Goal: Information Seeking & Learning: Learn about a topic

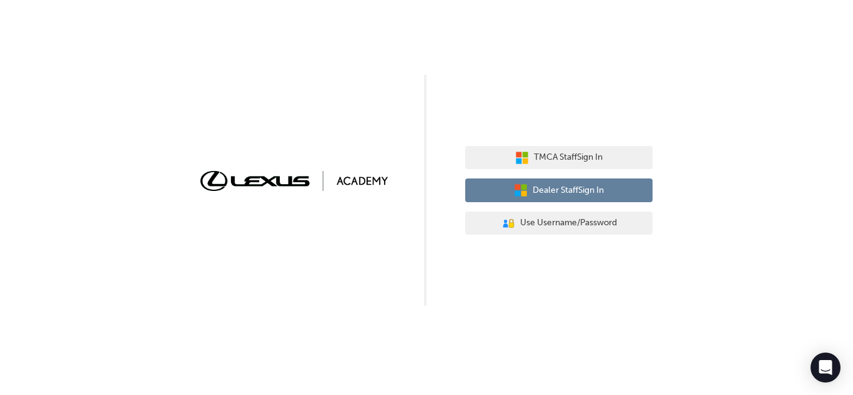
click at [602, 192] on span "Dealer Staff Sign In" at bounding box center [567, 190] width 71 height 14
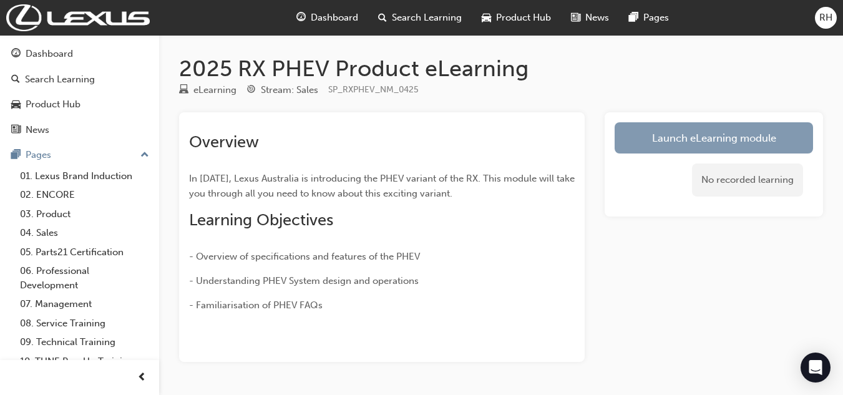
click at [751, 129] on link "Launch eLearning module" at bounding box center [714, 137] width 198 height 31
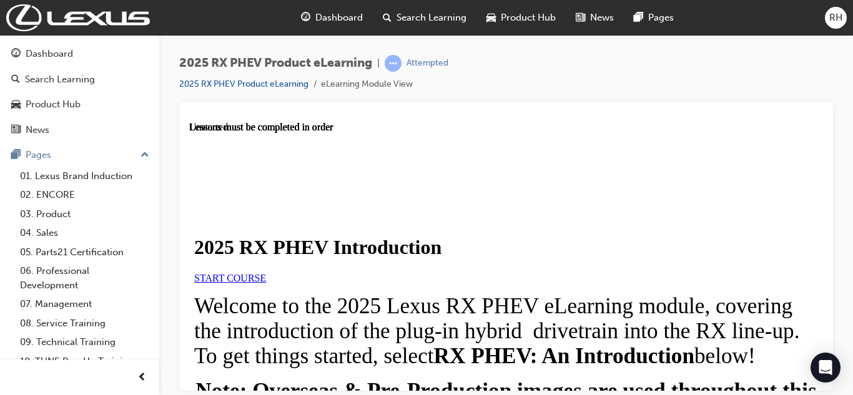
scroll to position [62, 0]
click at [266, 272] on link "START COURSE" at bounding box center [230, 277] width 72 height 11
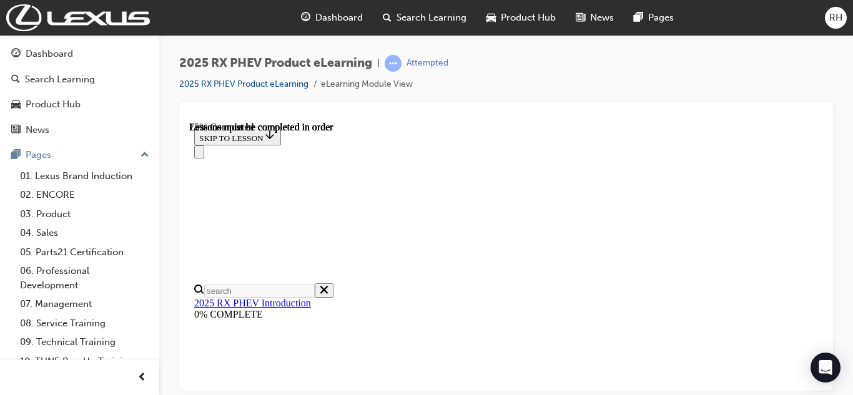
scroll to position [1352, 0]
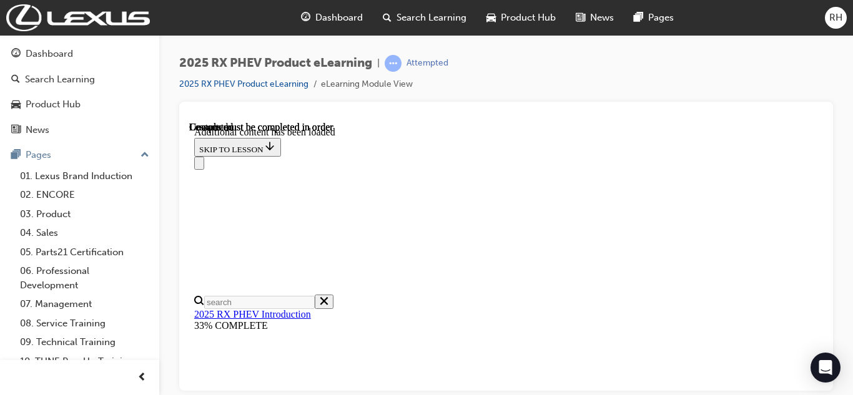
scroll to position [1854, 0]
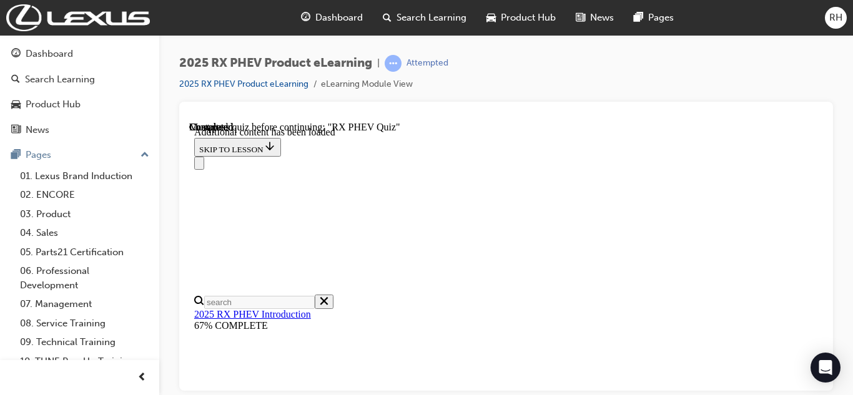
scroll to position [1042, 0]
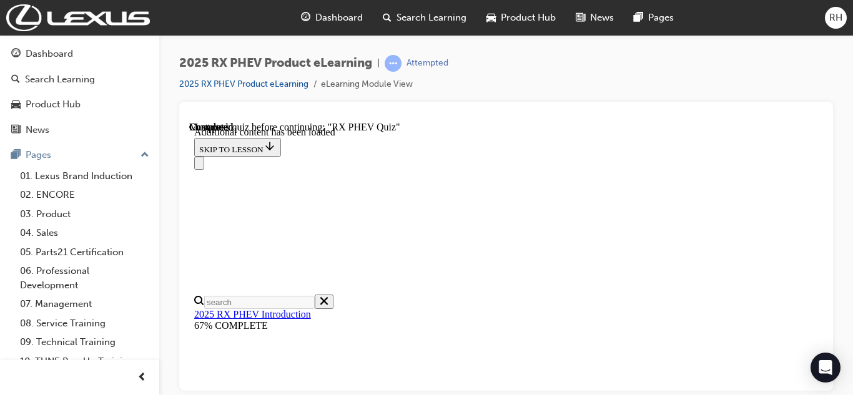
scroll to position [177, 0]
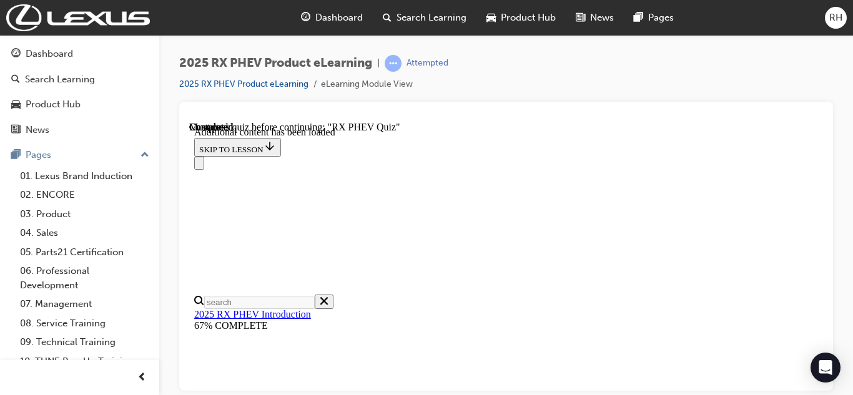
radio input "true"
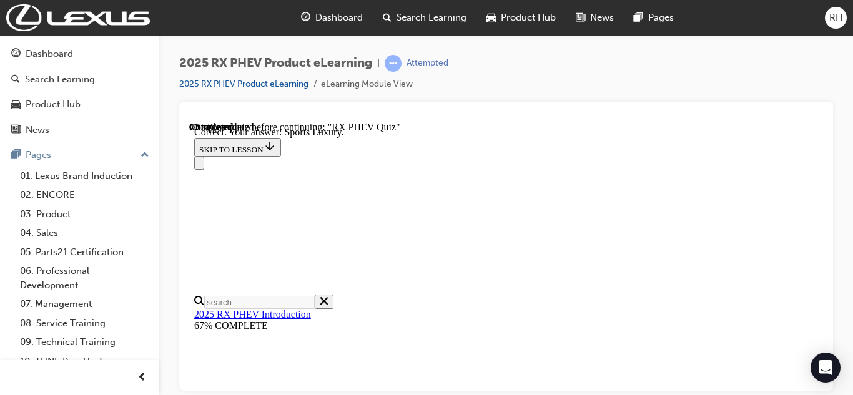
scroll to position [276, 0]
radio input "true"
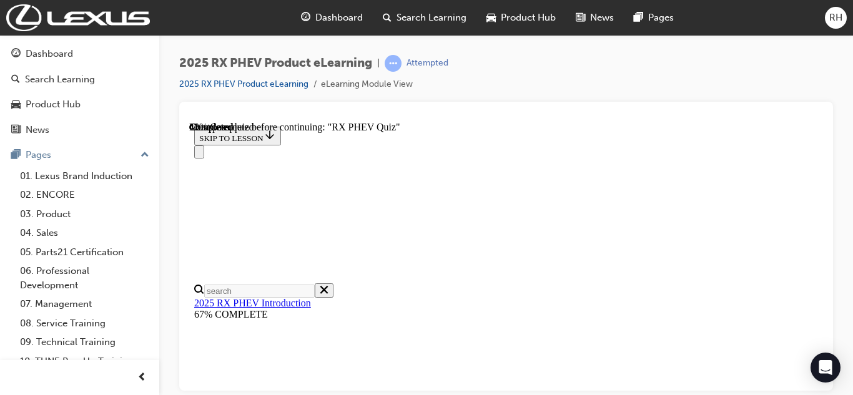
scroll to position [151, 0]
radio input "true"
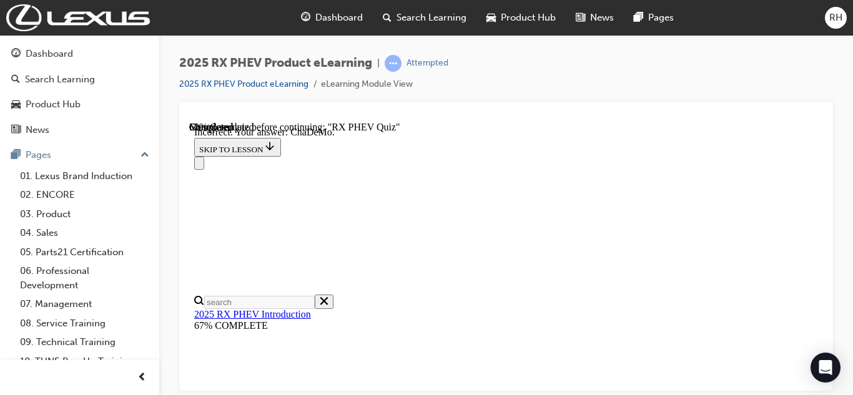
scroll to position [217, 0]
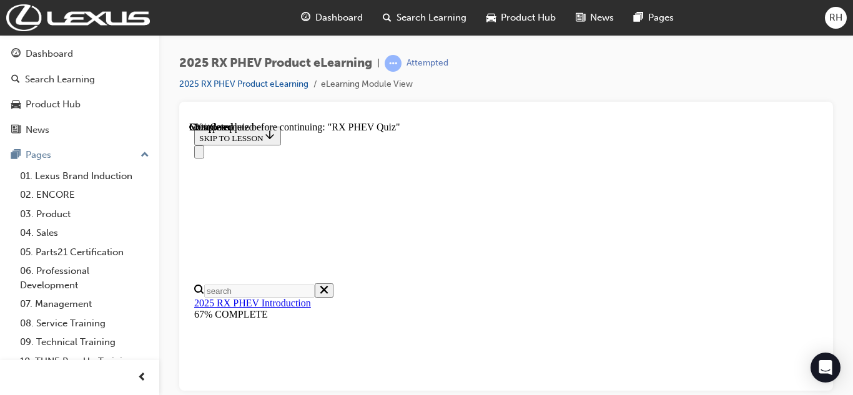
scroll to position [213, 0]
radio input "true"
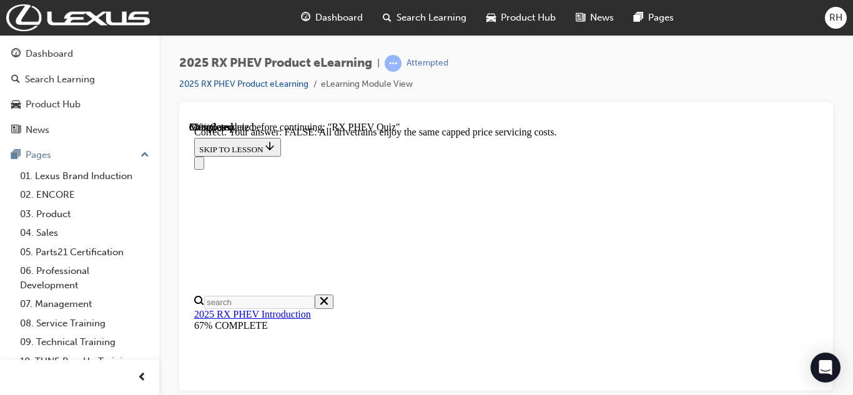
scroll to position [363, 0]
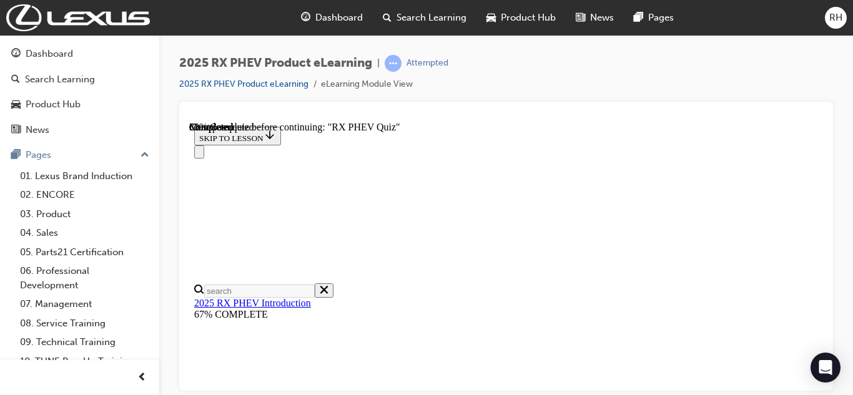
scroll to position [213, 0]
radio input "true"
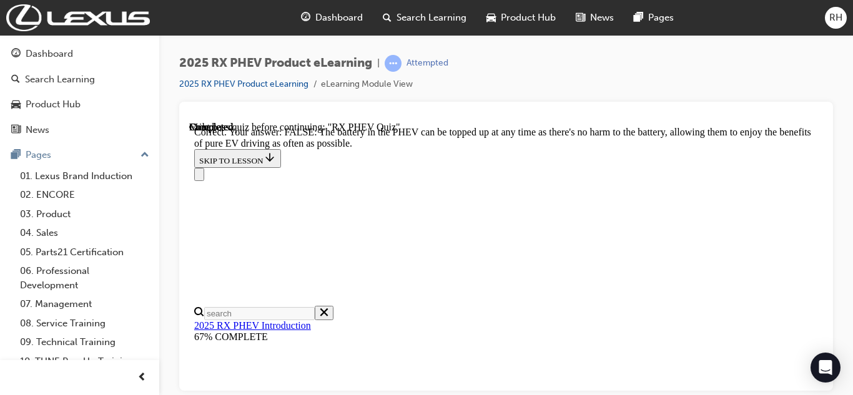
scroll to position [388, 0]
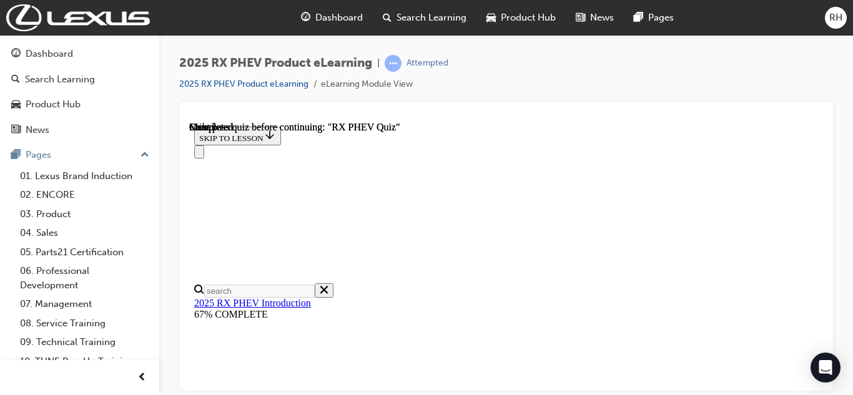
scroll to position [418, 0]
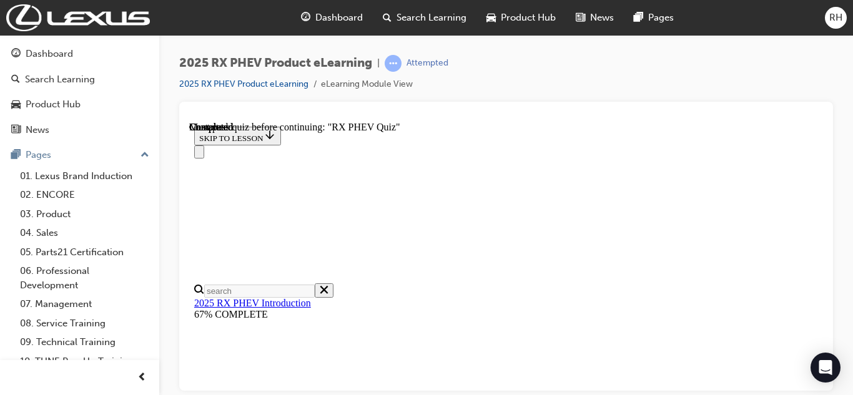
radio input "true"
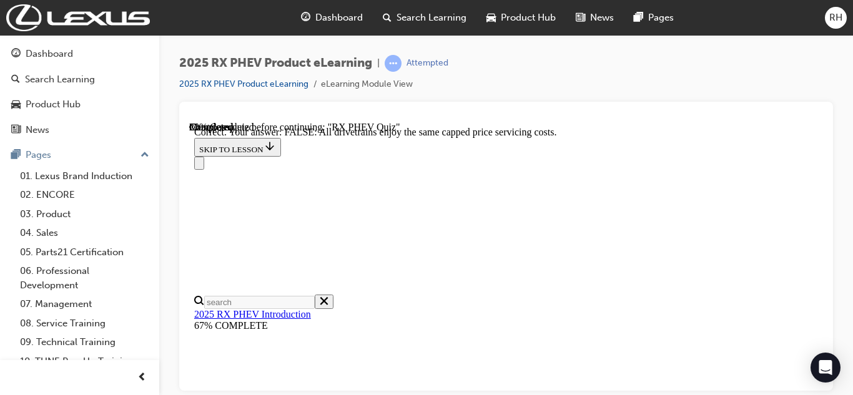
scroll to position [363, 0]
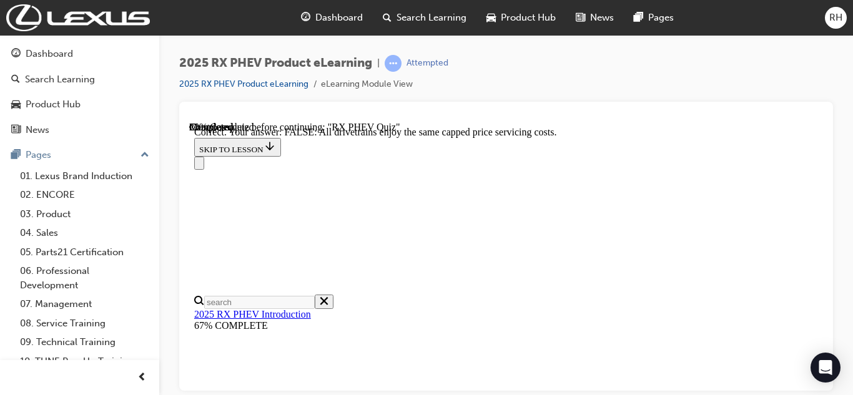
scroll to position [276, 0]
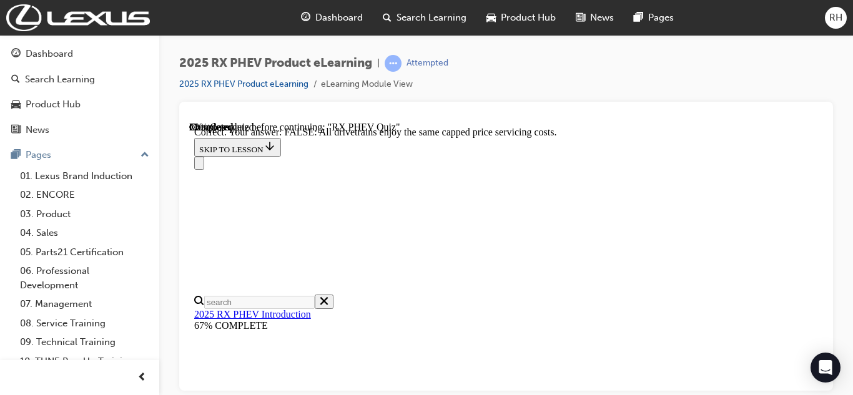
drag, startPoint x: 565, startPoint y: 243, endPoint x: 494, endPoint y: 227, distance: 73.6
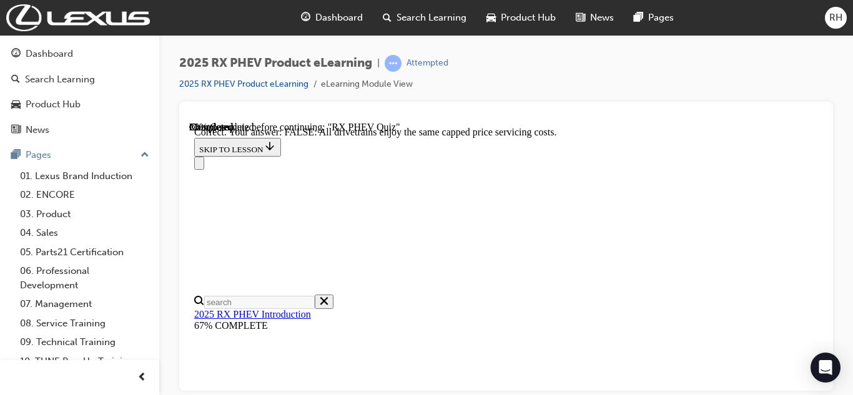
radio input "true"
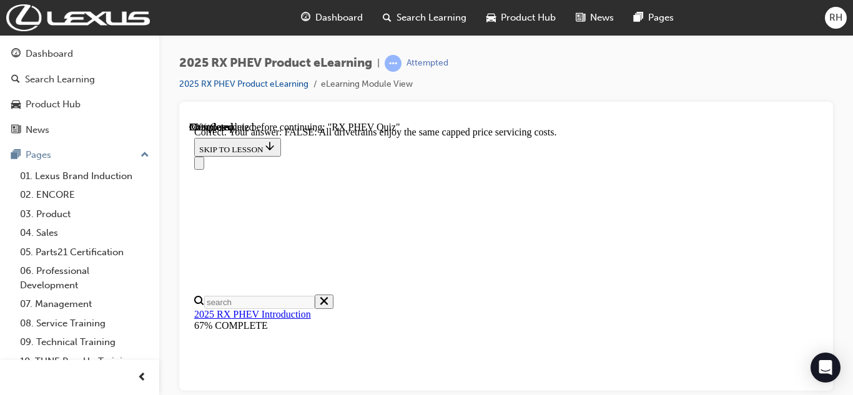
radio input "true"
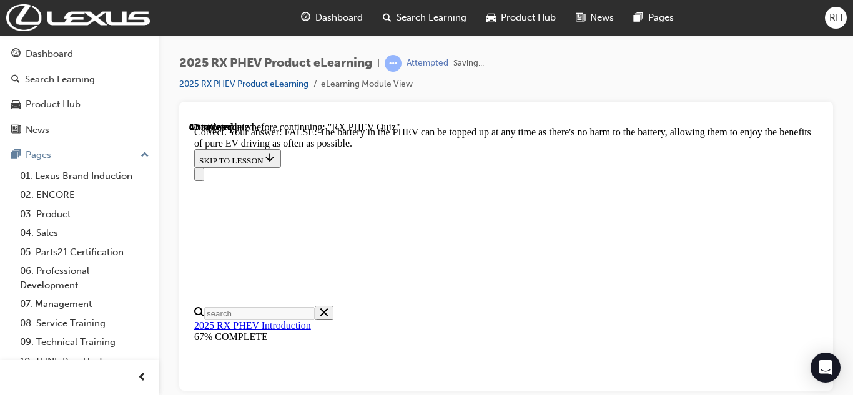
scroll to position [388, 0]
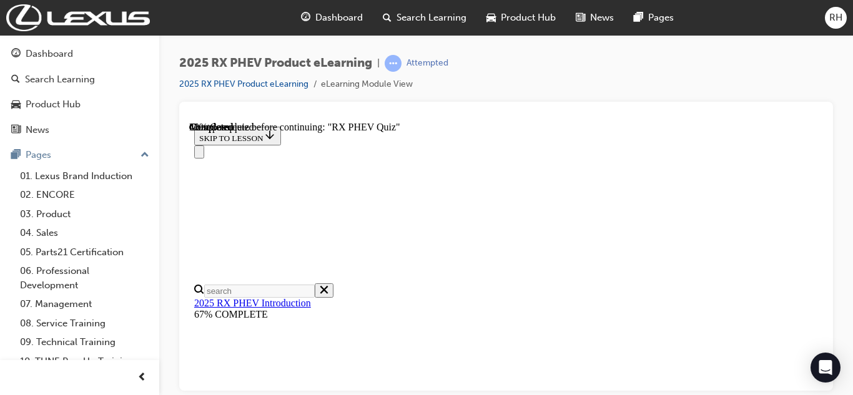
scroll to position [213, 0]
radio input "true"
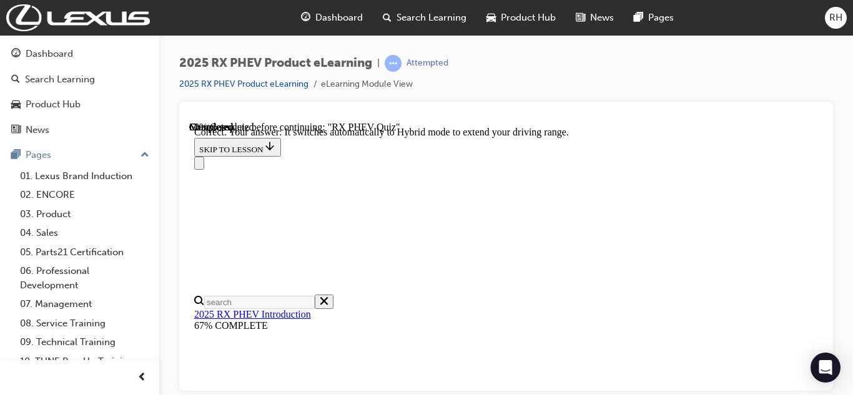
scroll to position [404, 0]
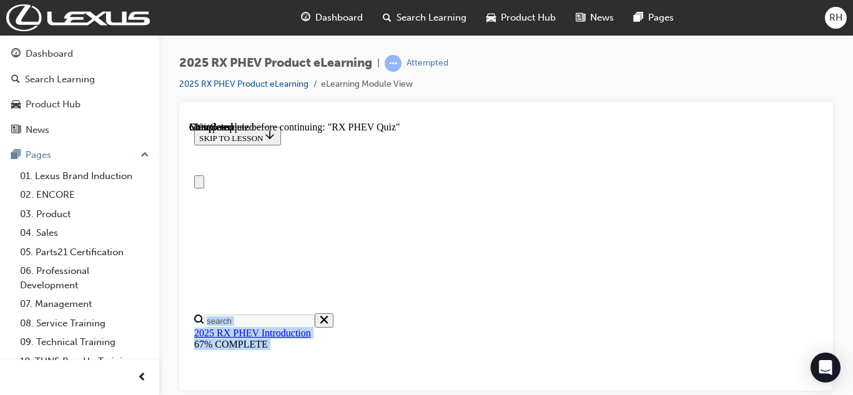
scroll to position [0, 0]
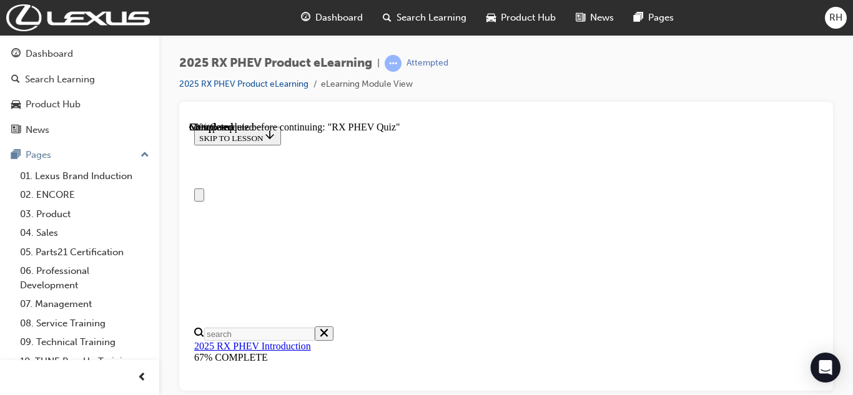
drag, startPoint x: 698, startPoint y: 136, endPoint x: 468, endPoint y: 340, distance: 307.7
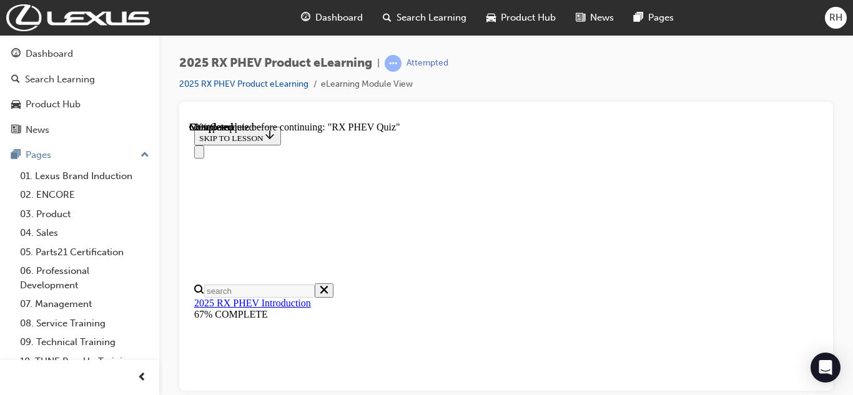
scroll to position [250, 0]
radio input "true"
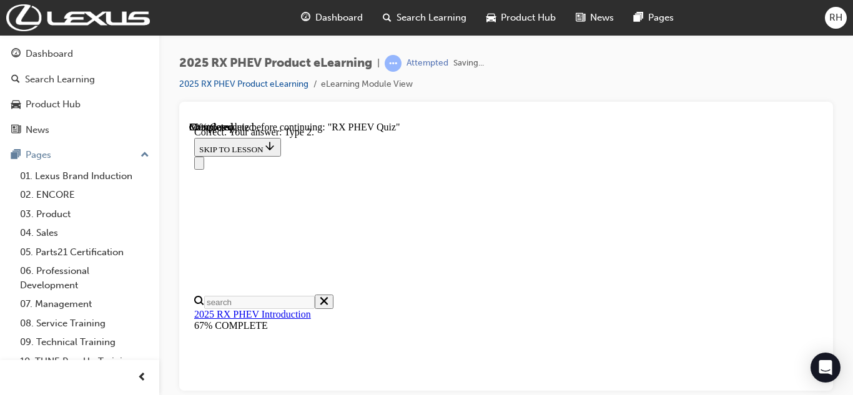
scroll to position [404, 0]
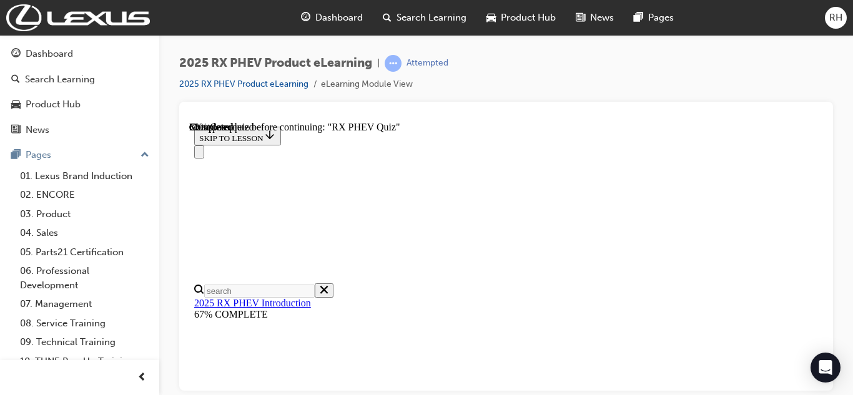
scroll to position [276, 0]
radio input "true"
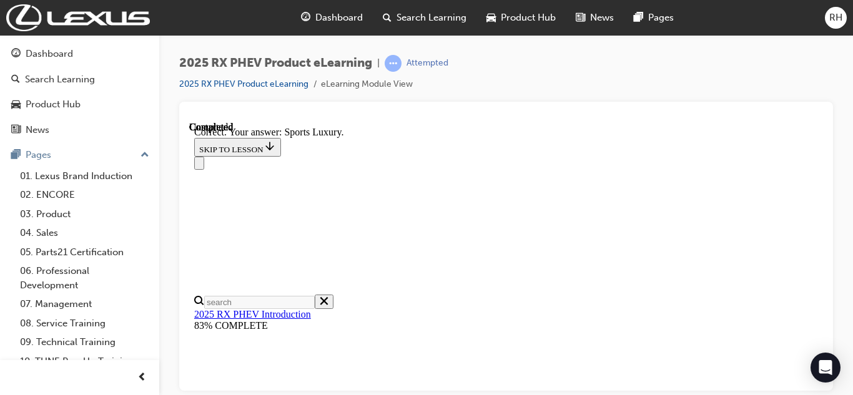
scroll to position [404, 0]
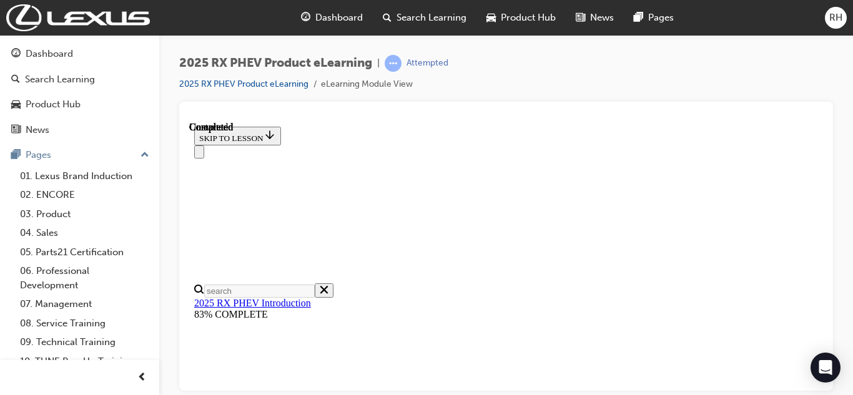
scroll to position [418, 0]
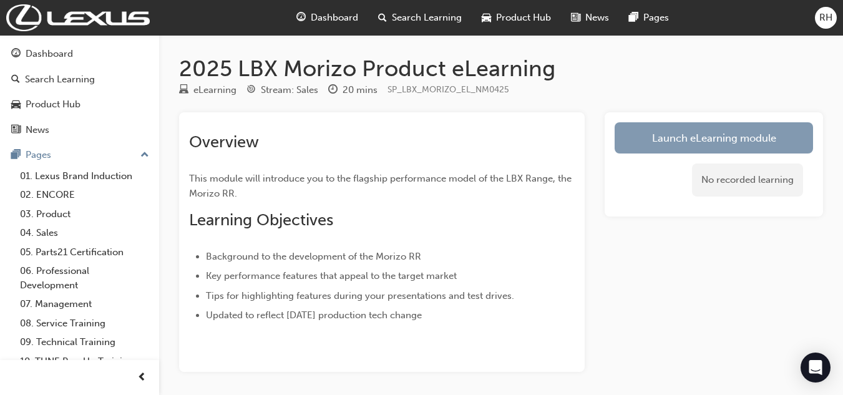
click at [671, 125] on link "Launch eLearning module" at bounding box center [714, 137] width 198 height 31
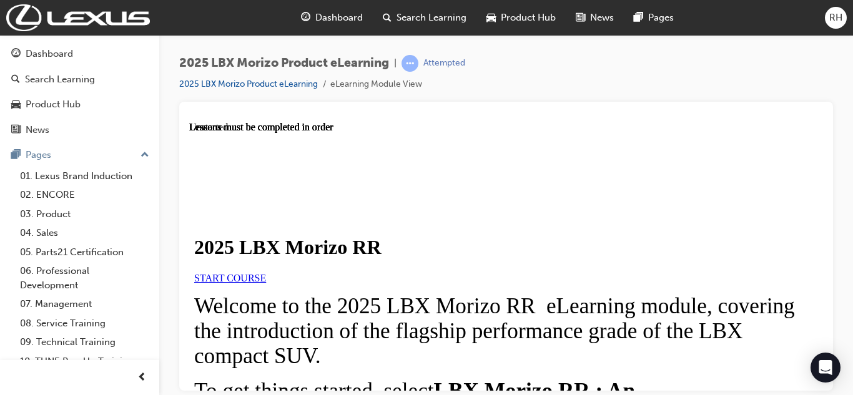
click at [266, 283] on link "START COURSE" at bounding box center [230, 277] width 72 height 11
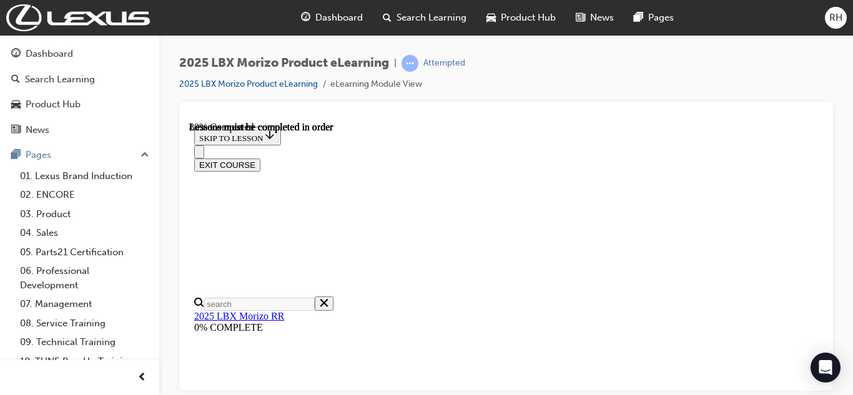
scroll to position [1444, 0]
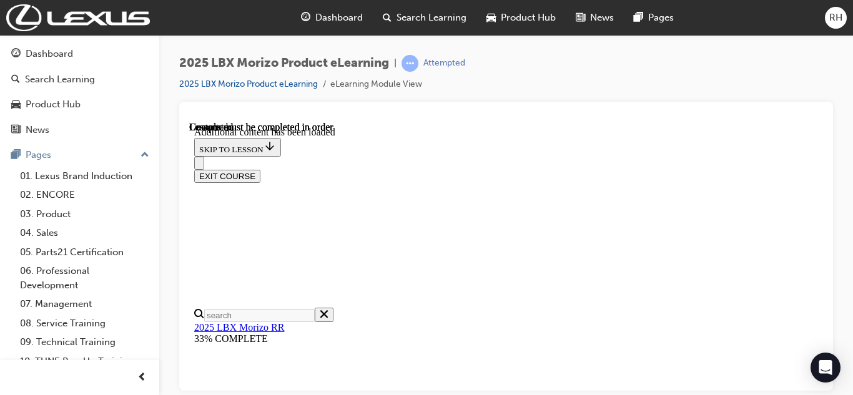
scroll to position [2166, 0]
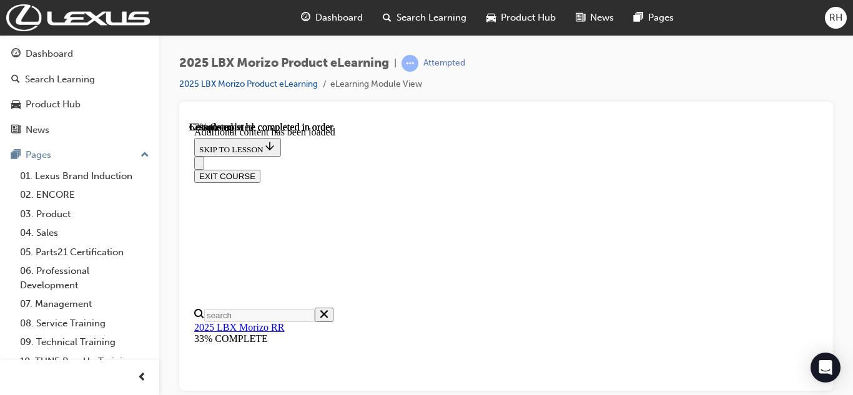
scroll to position [861, 0]
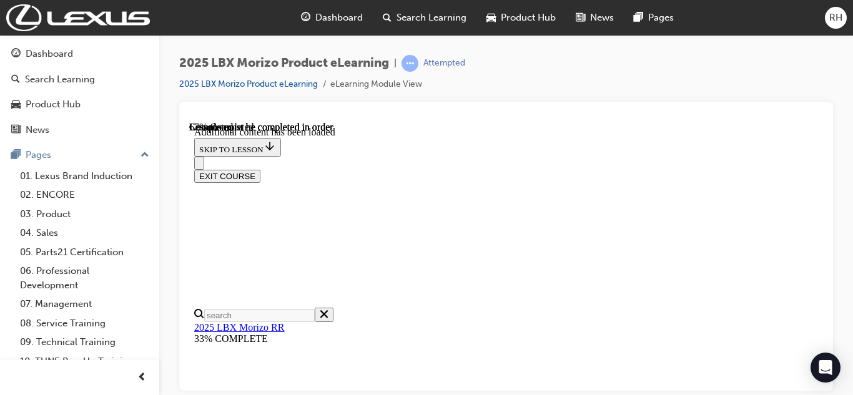
scroll to position [675, 0]
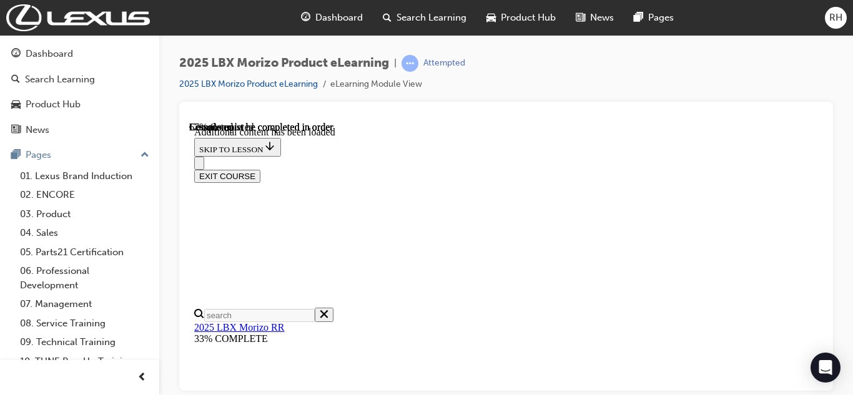
drag, startPoint x: 852, startPoint y: 223, endPoint x: 594, endPoint y: 101, distance: 285.6
click at [852, 223] on div "2025 LBX Morizo Product eLearning | Attempted 2025 LBX Morizo Product eLearning…" at bounding box center [505, 199] width 693 height 329
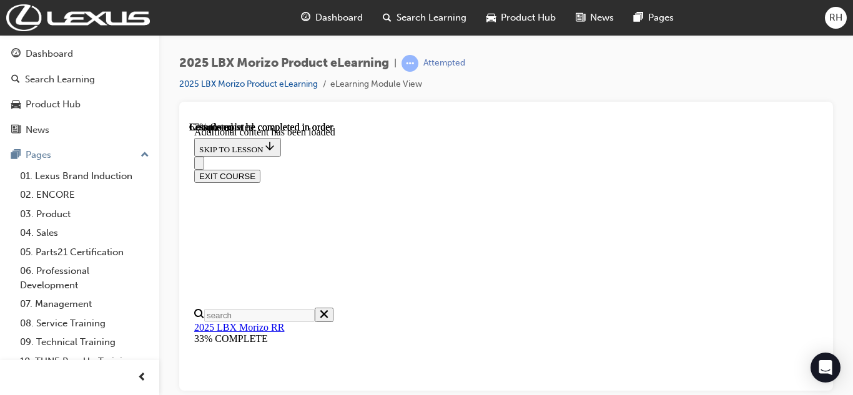
scroll to position [1066, 0]
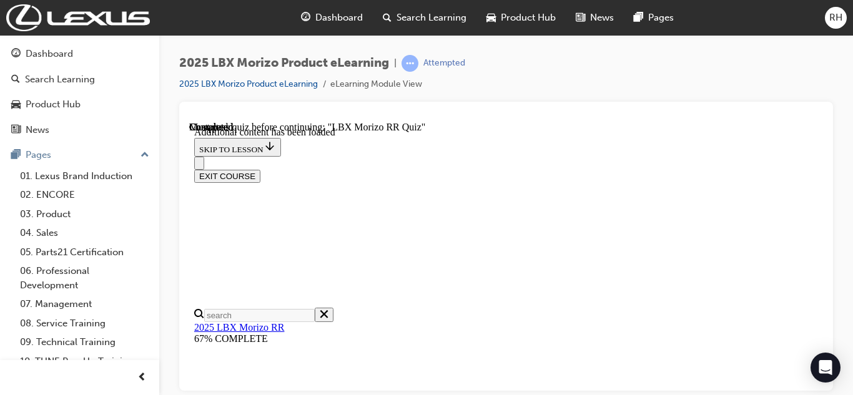
scroll to position [851, 0]
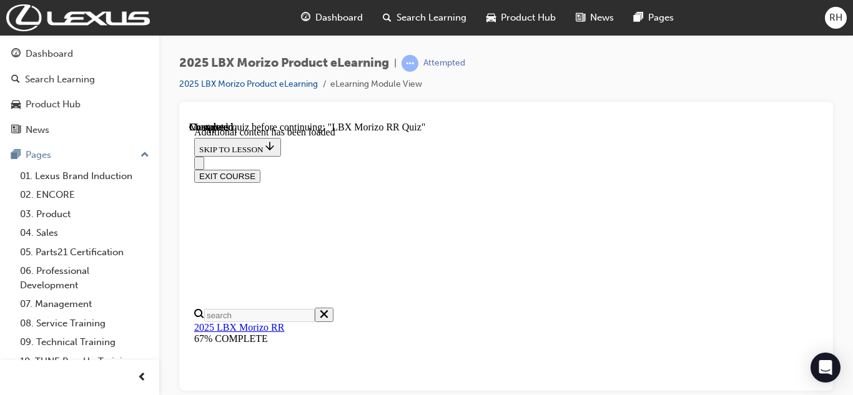
scroll to position [272, 0]
radio input "true"
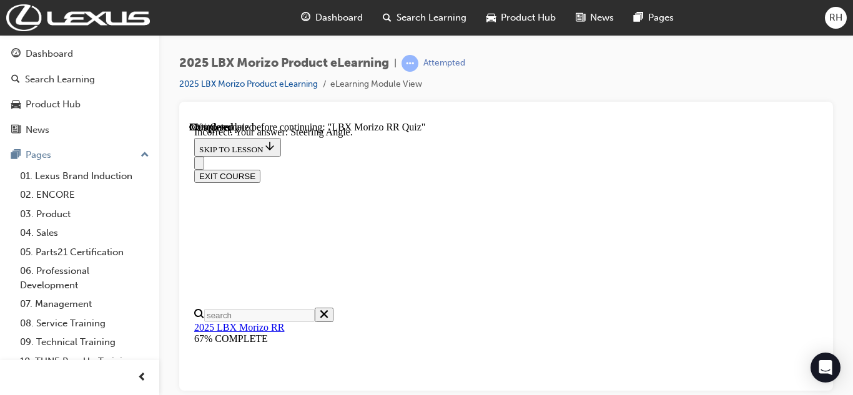
scroll to position [78, 0]
drag, startPoint x: 650, startPoint y: 290, endPoint x: 459, endPoint y: 255, distance: 194.0
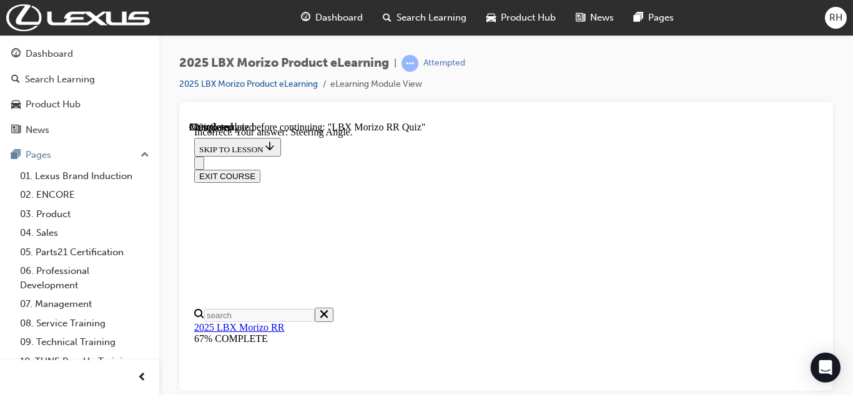
radio input "true"
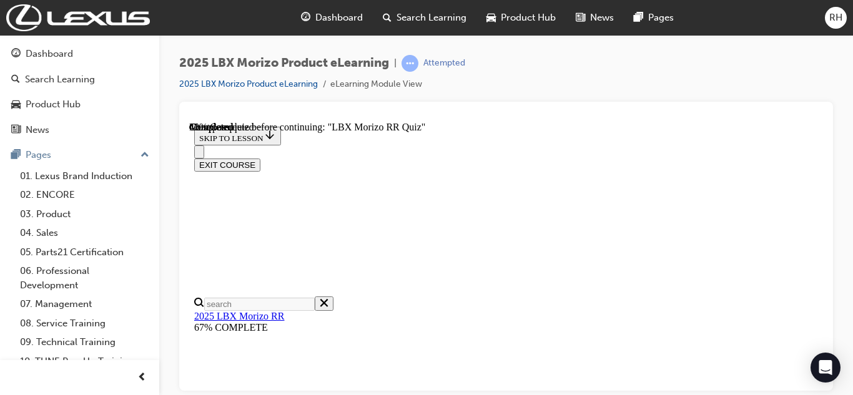
scroll to position [344, 0]
radio input "true"
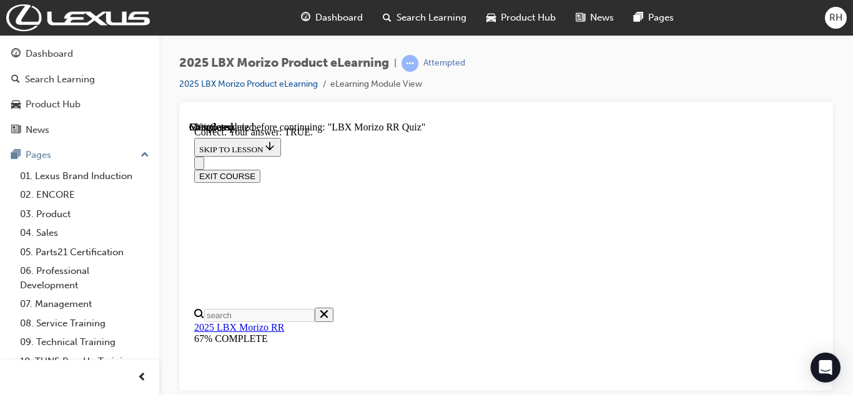
scroll to position [514, 0]
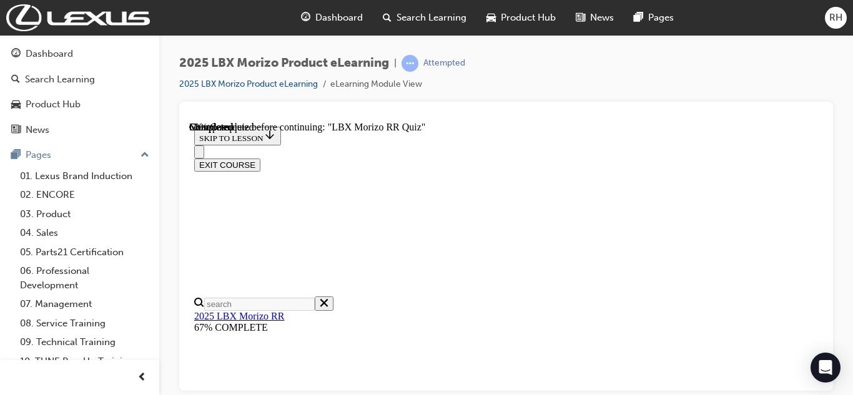
scroll to position [281, 0]
radio input "true"
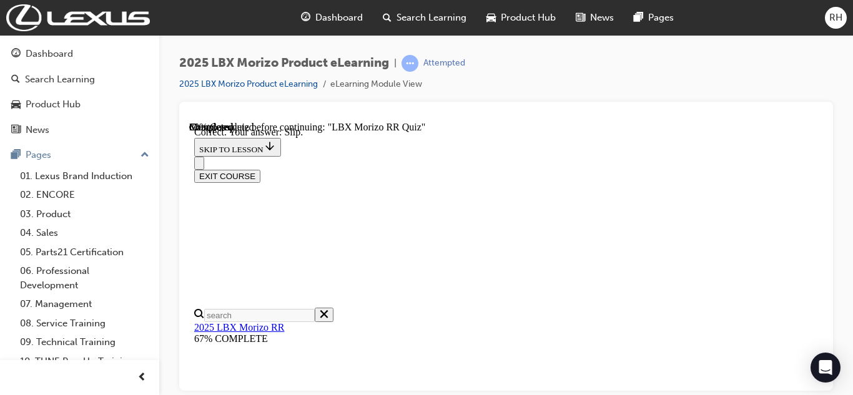
scroll to position [542, 0]
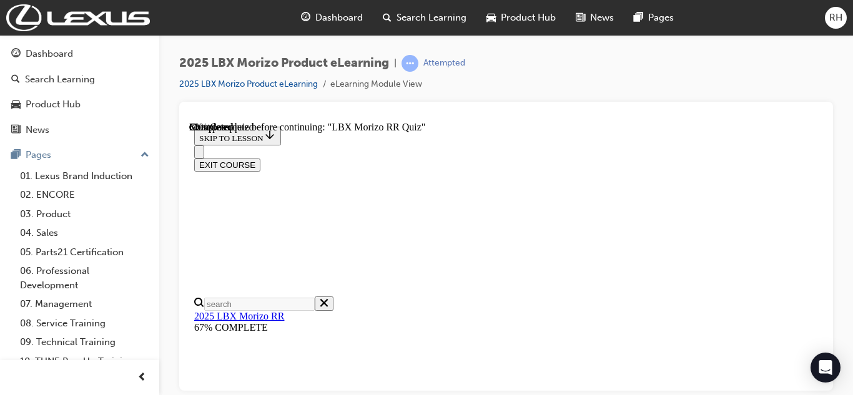
scroll to position [406, 0]
radio input "true"
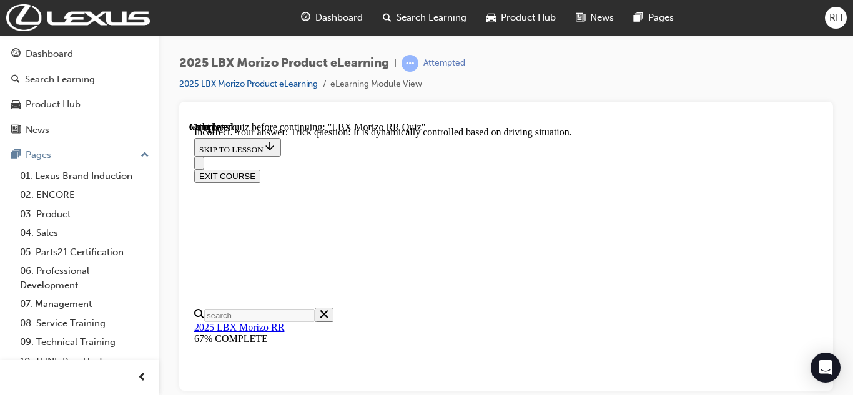
scroll to position [574, 0]
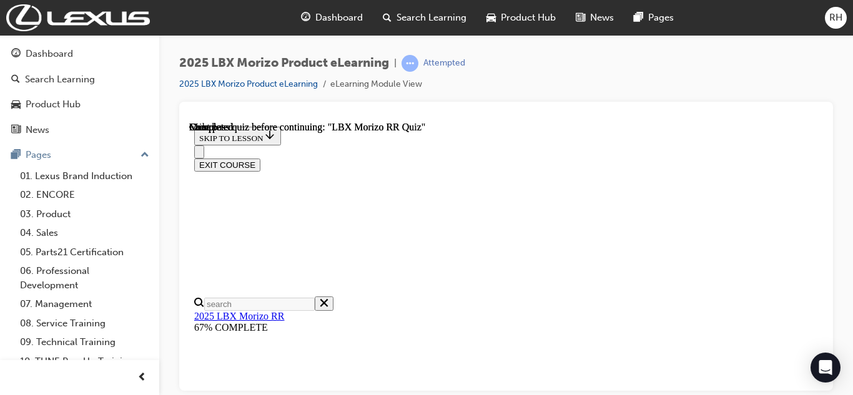
scroll to position [418, 0]
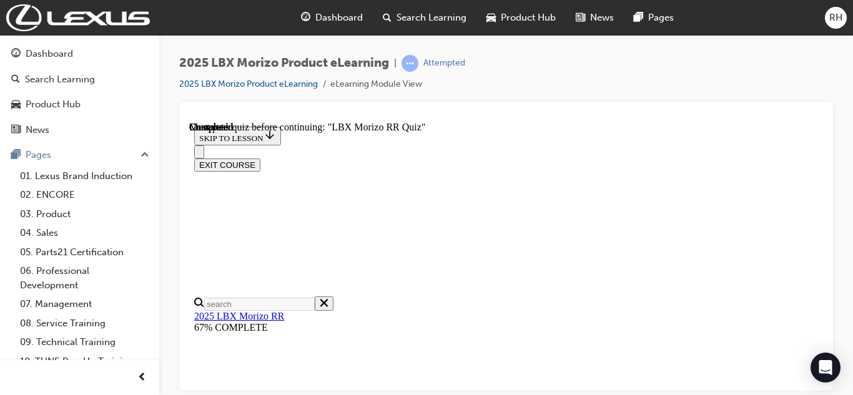
drag, startPoint x: 603, startPoint y: 203, endPoint x: 460, endPoint y: 189, distance: 143.6
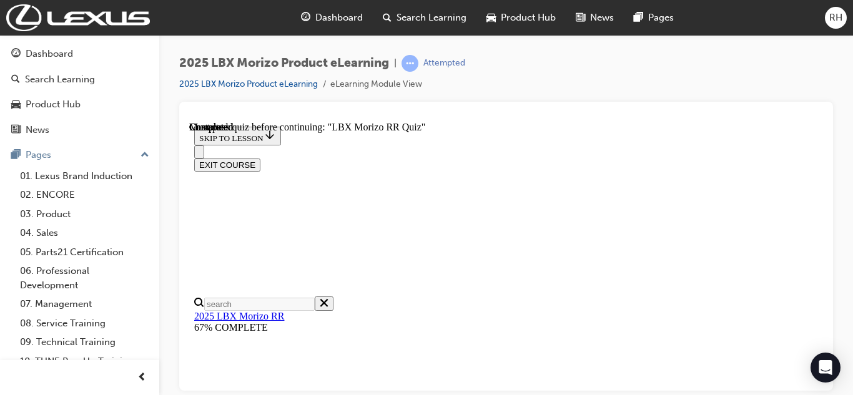
radio input "true"
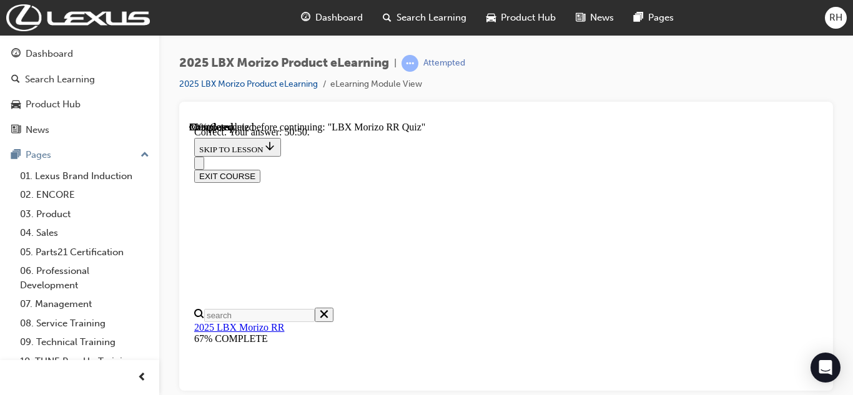
scroll to position [574, 0]
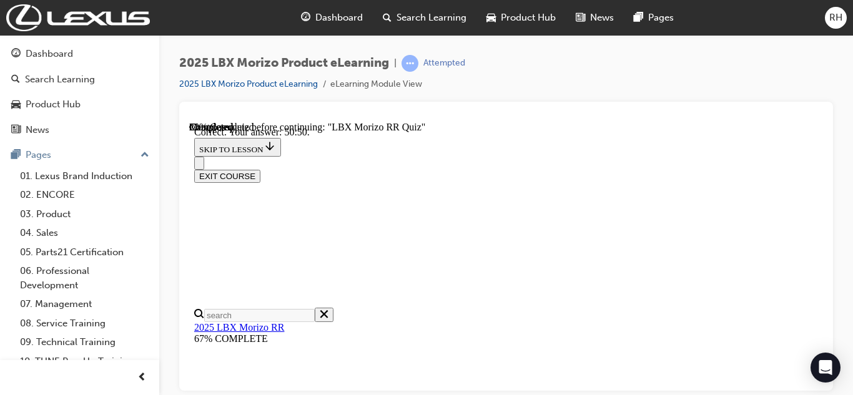
radio input "true"
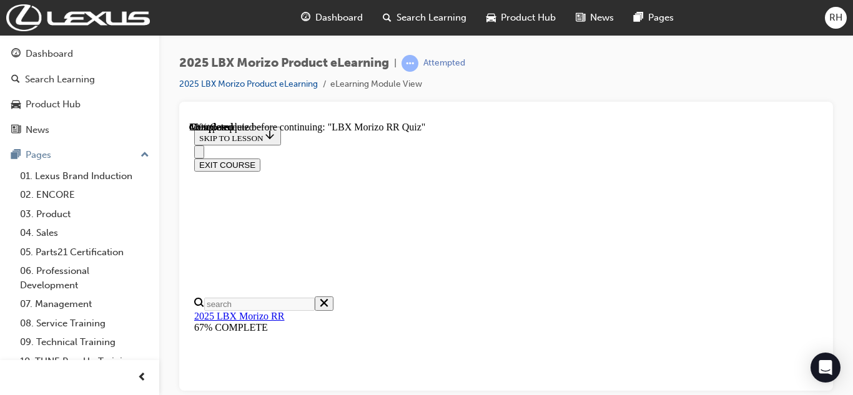
scroll to position [344, 0]
radio input "true"
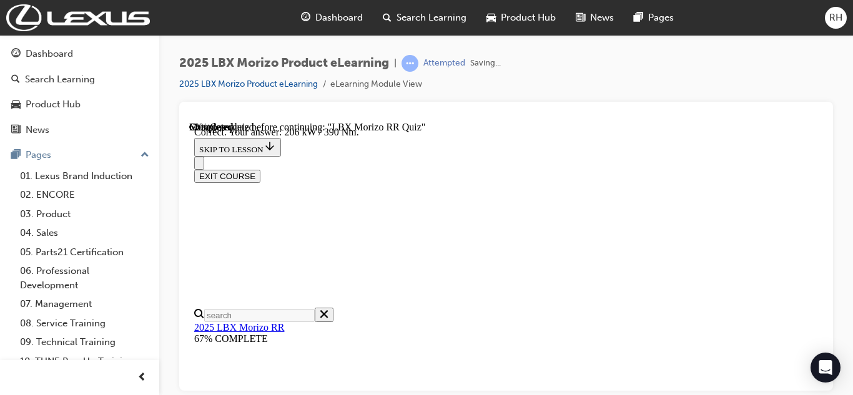
scroll to position [531, 0]
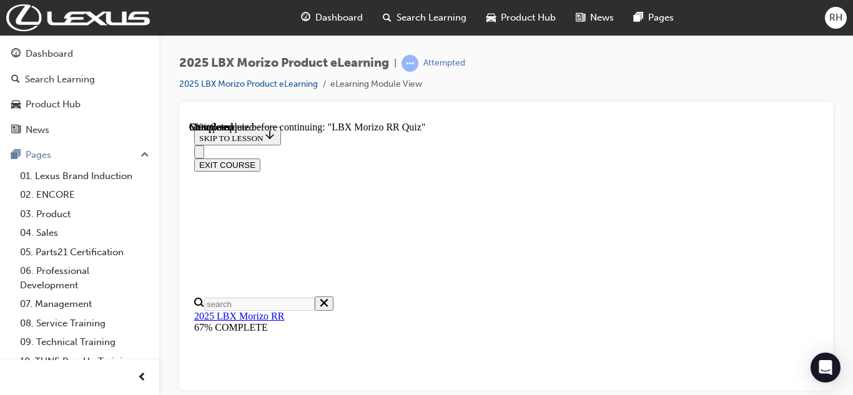
scroll to position [218, 0]
radio input "true"
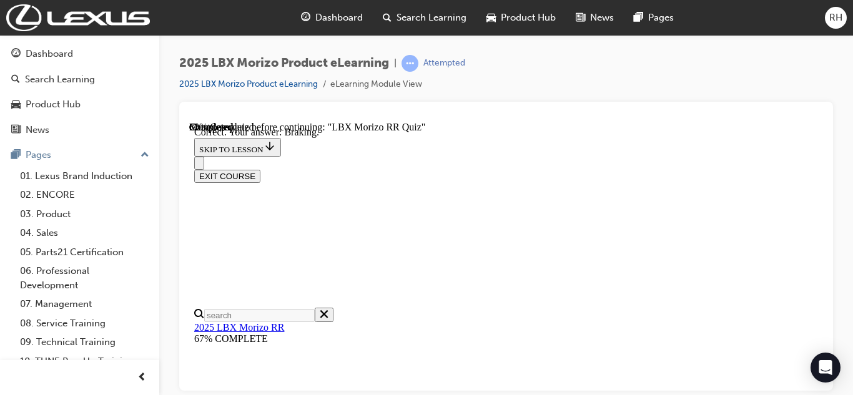
scroll to position [390, 0]
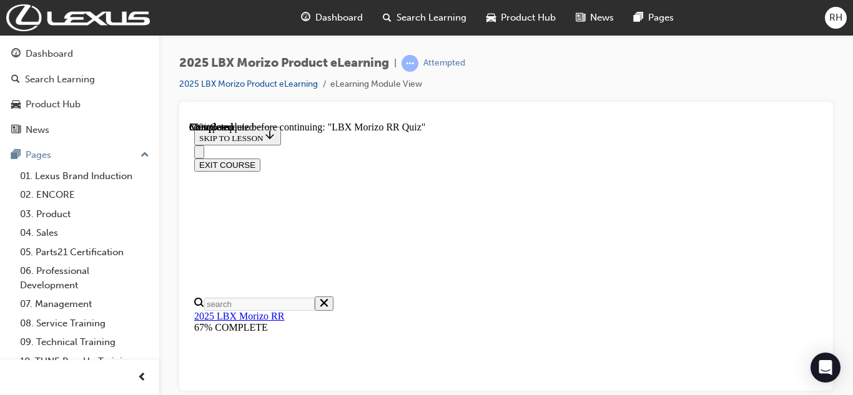
scroll to position [344, 0]
radio input "true"
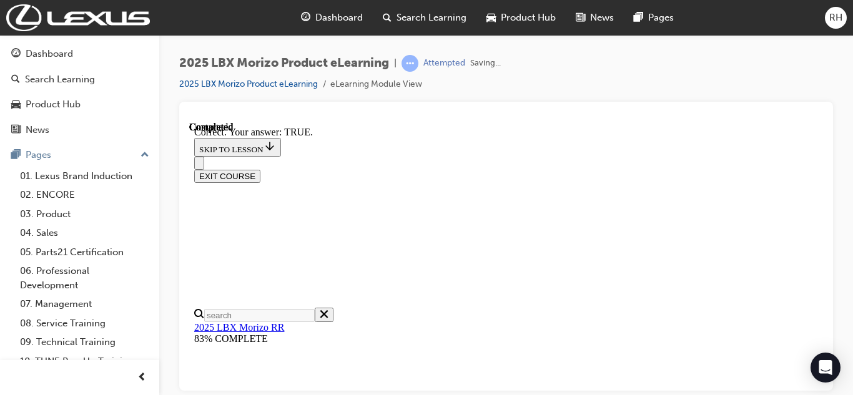
scroll to position [514, 0]
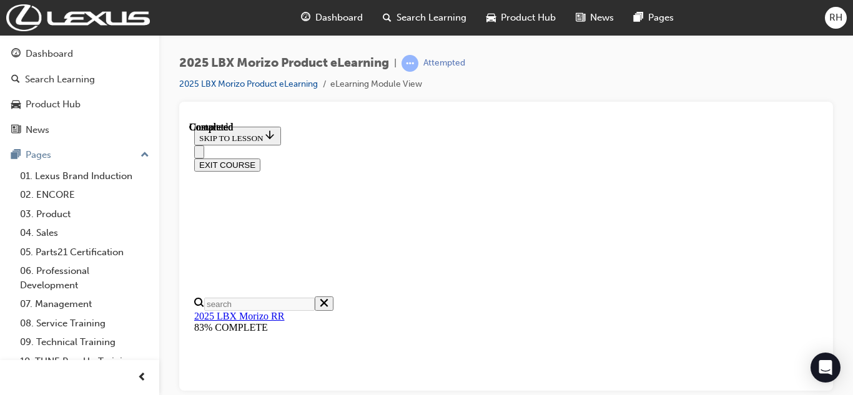
scroll to position [418, 0]
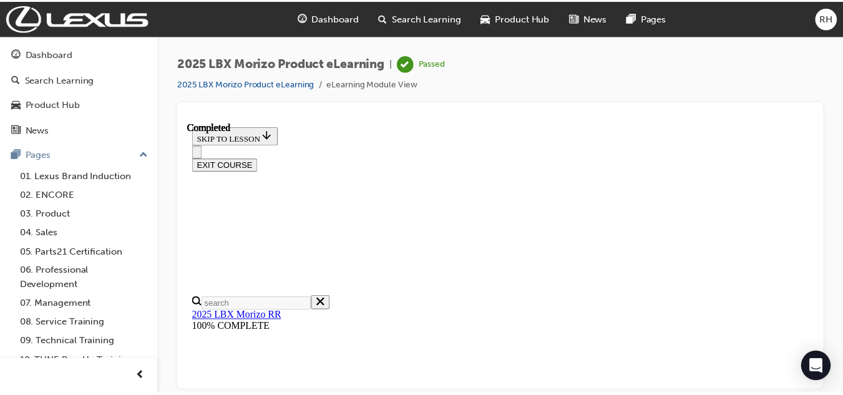
scroll to position [655, 0]
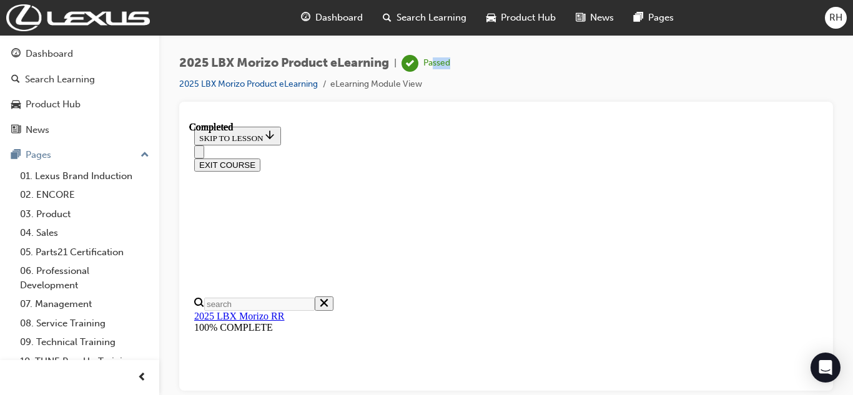
drag, startPoint x: 435, startPoint y: 68, endPoint x: 466, endPoint y: 63, distance: 31.6
click at [465, 63] on div "2025 LBX Morizo Product eLearning | Passed 2025 LBX Morizo Product eLearning eL…" at bounding box center [505, 78] width 653 height 47
click at [430, 15] on span "Search Learning" at bounding box center [431, 18] width 70 height 14
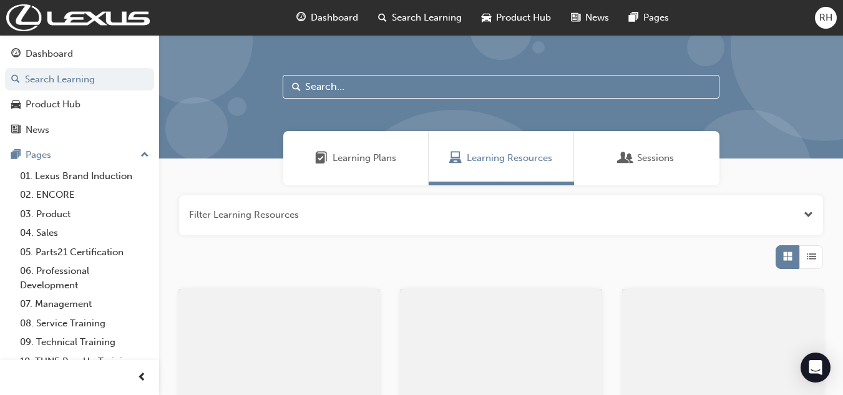
click at [293, 7] on div "Dashboard Search Learning Product Hub News Pages RH" at bounding box center [421, 18] width 843 height 36
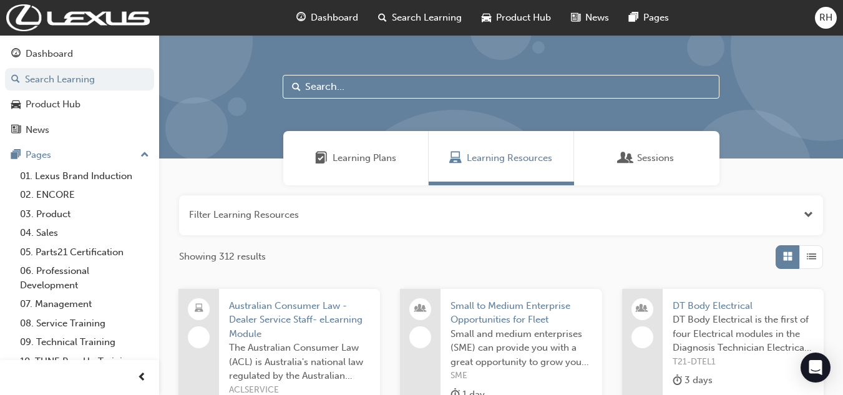
click at [346, 22] on span "Dashboard" at bounding box center [334, 18] width 47 height 14
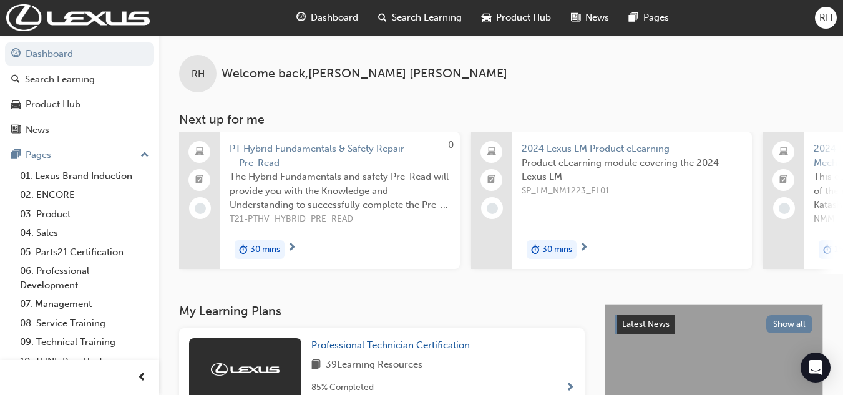
click at [643, 117] on h3 "Next up for me" at bounding box center [501, 119] width 684 height 14
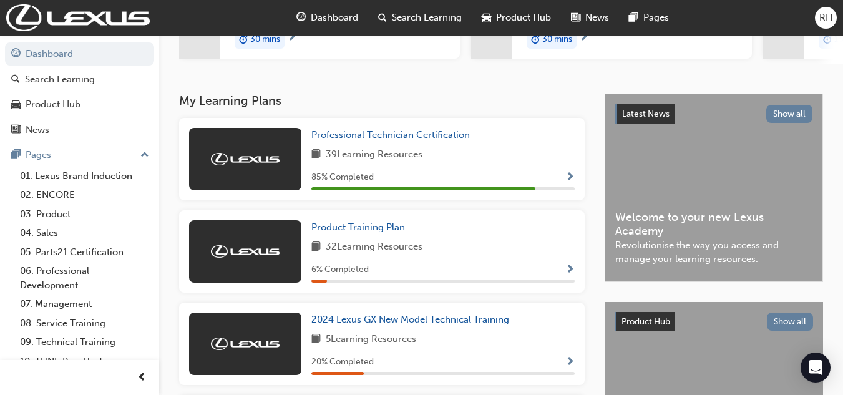
scroll to position [250, 0]
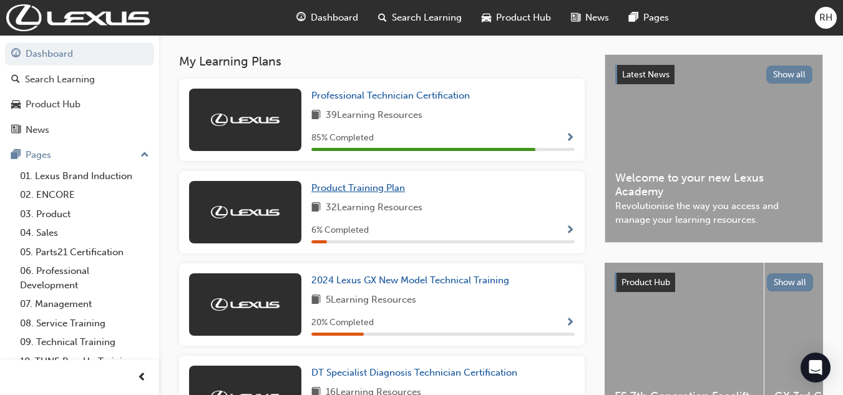
click at [363, 193] on span "Product Training Plan" at bounding box center [358, 187] width 94 height 11
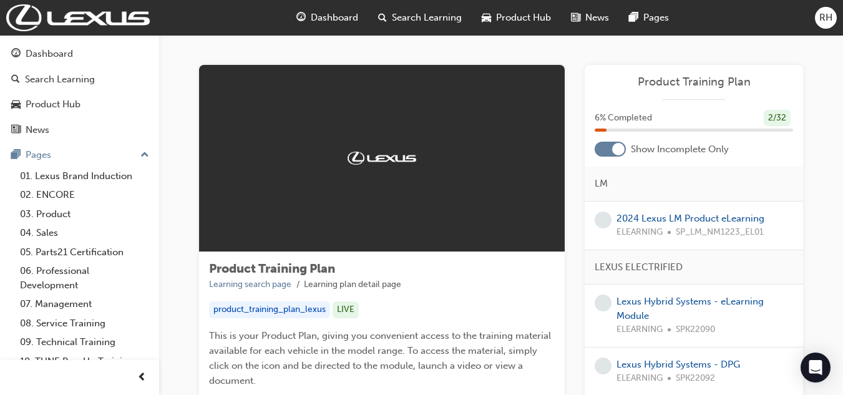
click at [412, 282] on ul "Learning search page Learning plan detail page" at bounding box center [382, 284] width 346 height 15
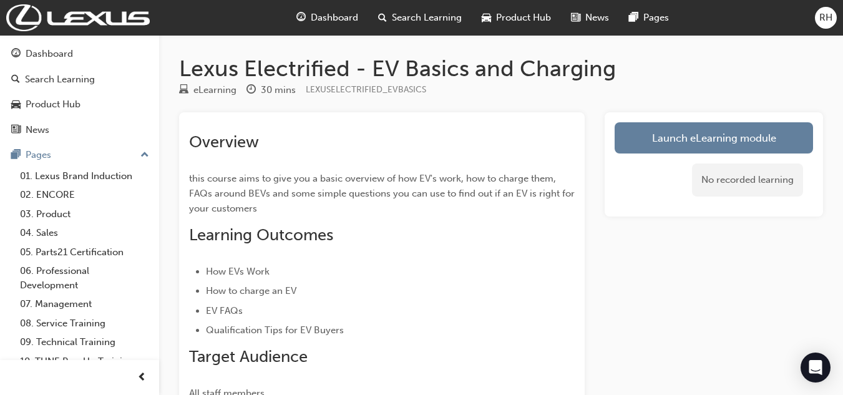
click at [452, 191] on span "this course aims to give you a basic overview of how EV's work, how to charge t…" at bounding box center [383, 193] width 388 height 41
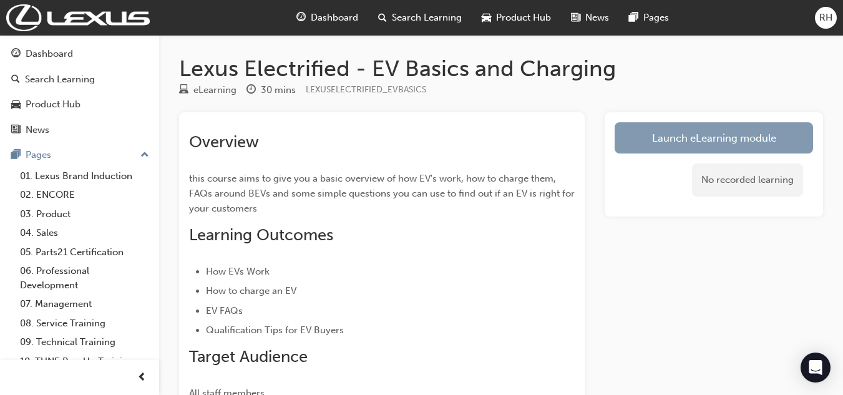
click at [713, 136] on link "Launch eLearning module" at bounding box center [714, 137] width 198 height 31
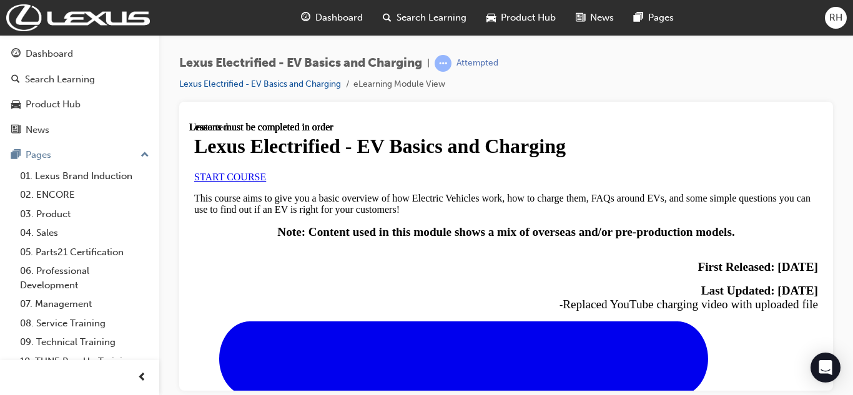
scroll to position [125, 0]
click at [238, 182] on link "START COURSE" at bounding box center [230, 176] width 72 height 11
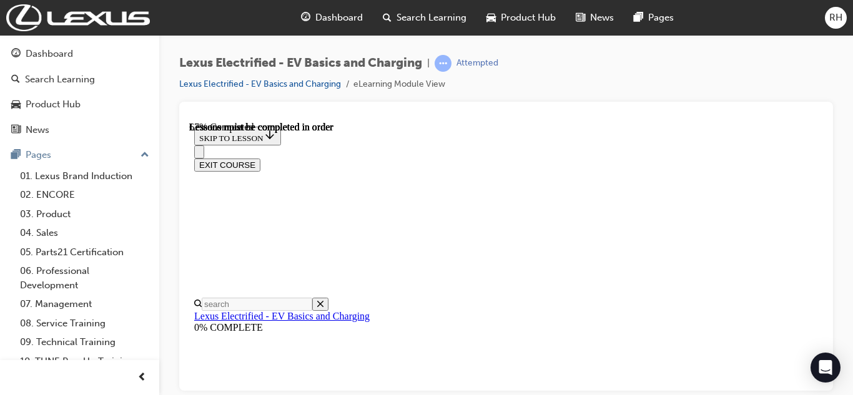
scroll to position [833, 0]
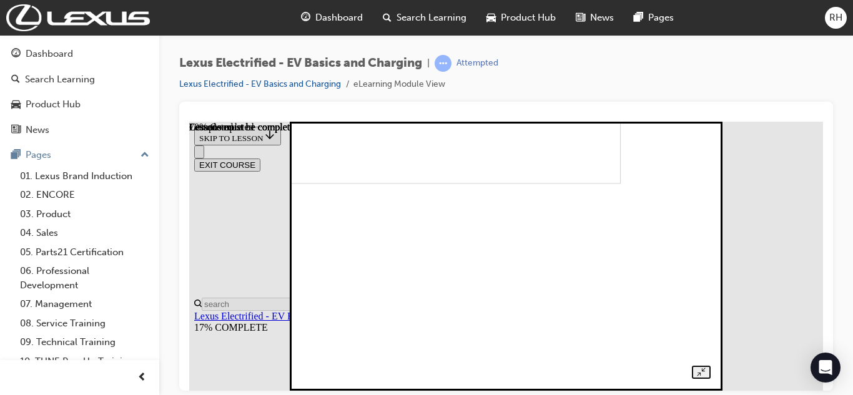
drag, startPoint x: 821, startPoint y: 69, endPoint x: 777, endPoint y: 90, distance: 49.4
click at [821, 68] on div "Lexus Electrified - EV Basics and Charging | Attempted Lexus Electrified - EV B…" at bounding box center [505, 78] width 653 height 47
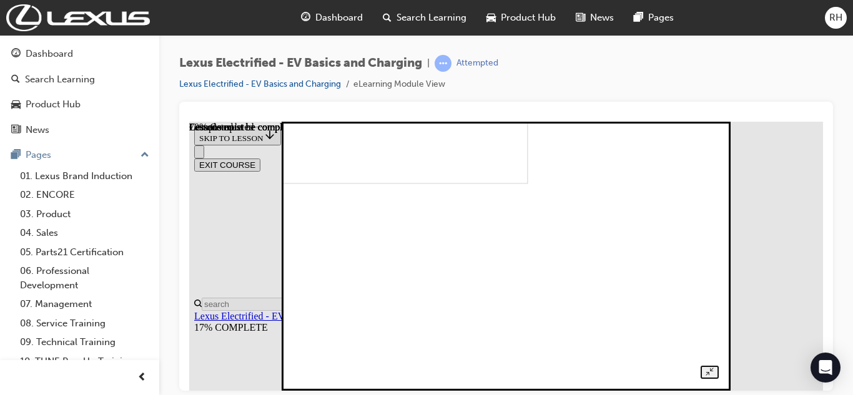
click at [527, 143] on img at bounding box center [324, 48] width 406 height 269
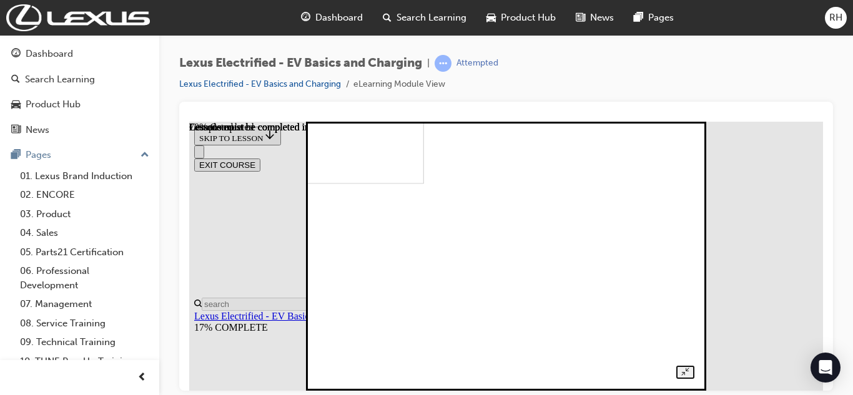
click at [721, 91] on div "Lexus Electrified - EV Basics and Charging | Attempted Lexus Electrified - EV B…" at bounding box center [505, 78] width 653 height 47
click at [424, 183] on img at bounding box center [244, 48] width 359 height 269
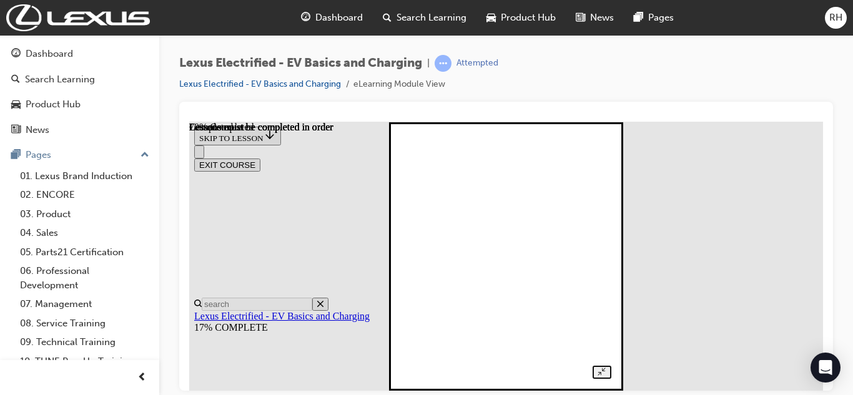
click at [695, 79] on div "Lexus Electrified - EV Basics and Charging | Attempted Lexus Electrified - EV B…" at bounding box center [505, 78] width 653 height 47
click at [610, 292] on div at bounding box center [506, 256] width 210 height 245
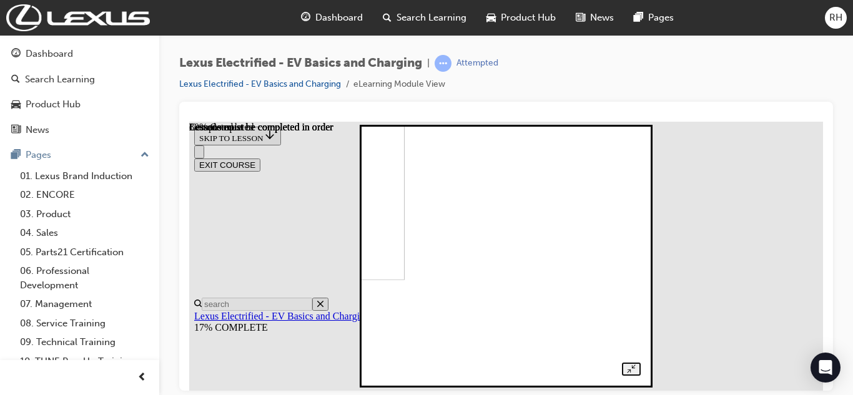
click at [640, 169] on div at bounding box center [505, 255] width 268 height 239
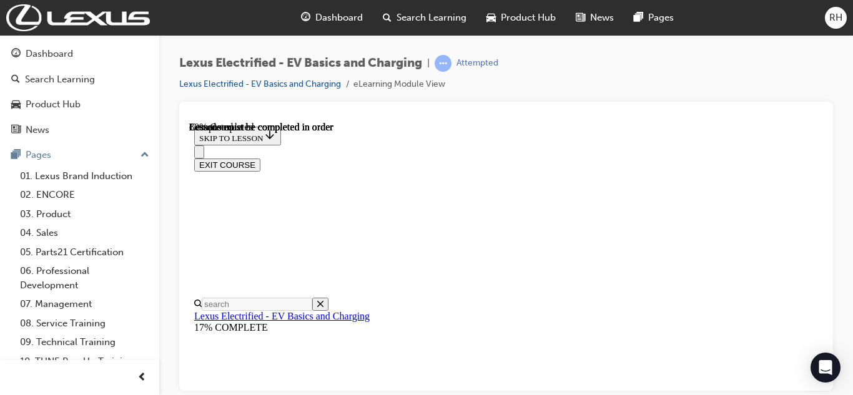
scroll to position [2803, 0]
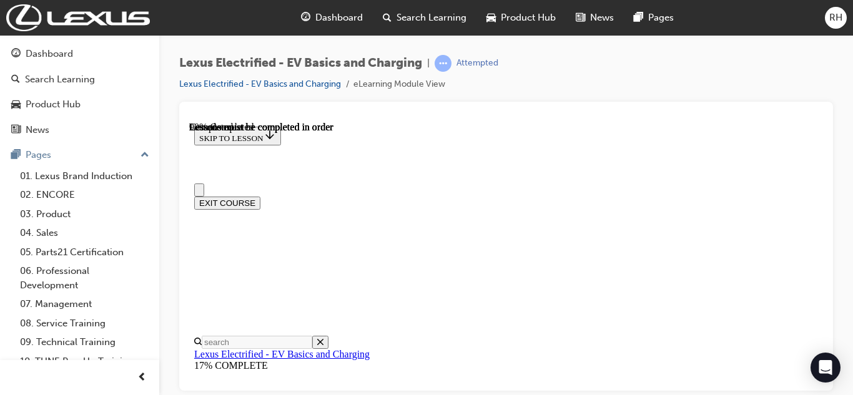
scroll to position [0, 0]
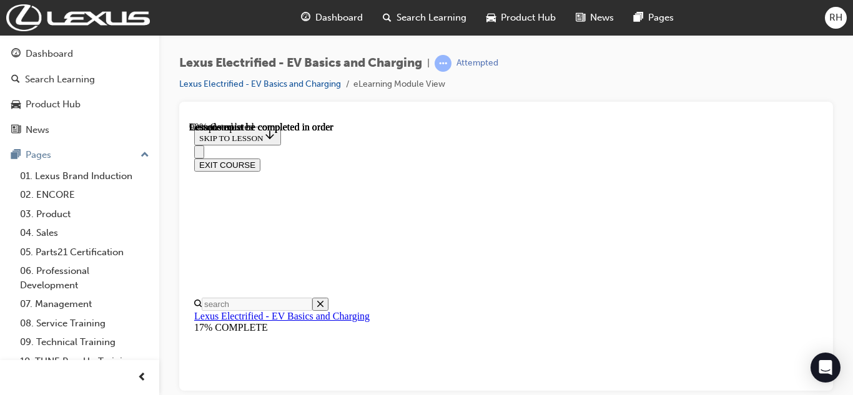
scroll to position [999, 0]
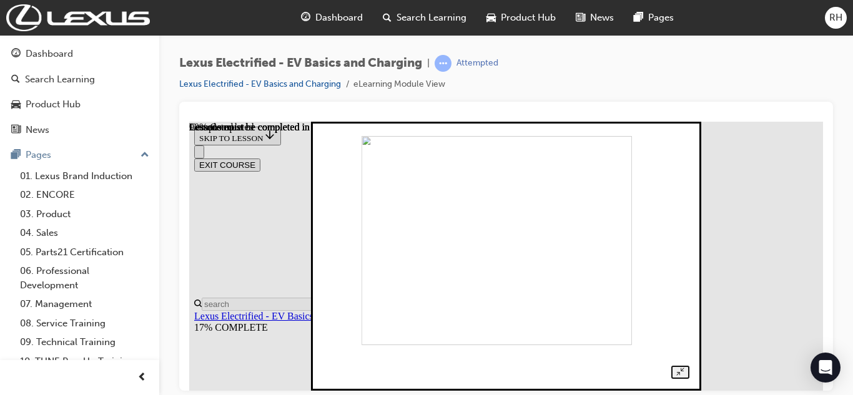
click at [592, 239] on img at bounding box center [496, 239] width 270 height 209
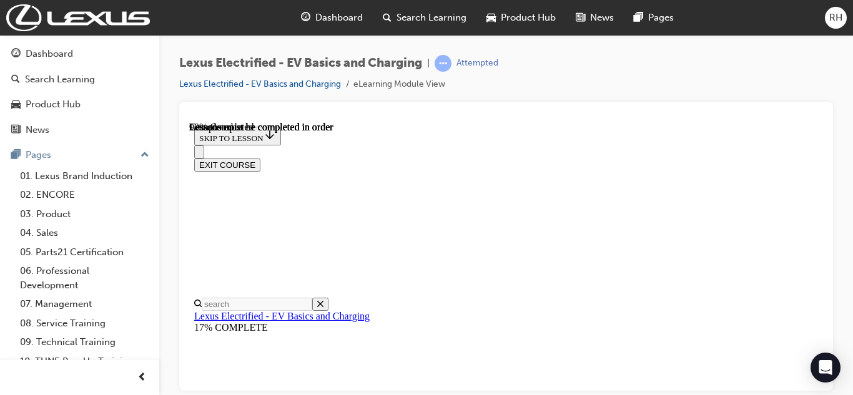
drag, startPoint x: 414, startPoint y: 149, endPoint x: 512, endPoint y: 167, distance: 99.8
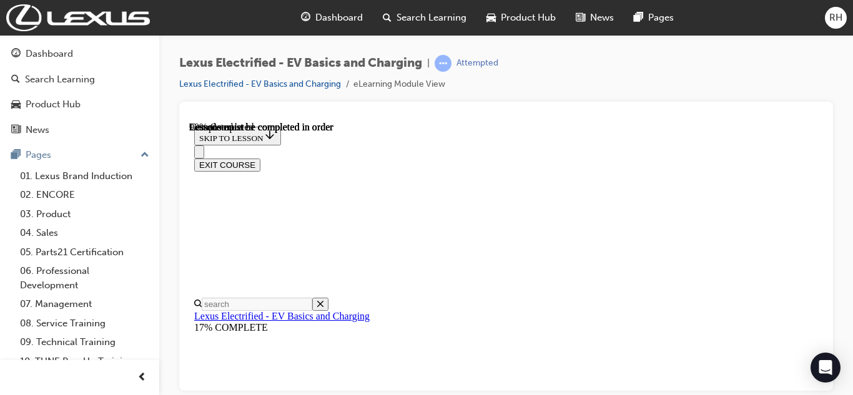
scroll to position [1435, 0]
drag, startPoint x: 477, startPoint y: 199, endPoint x: 665, endPoint y: 275, distance: 203.0
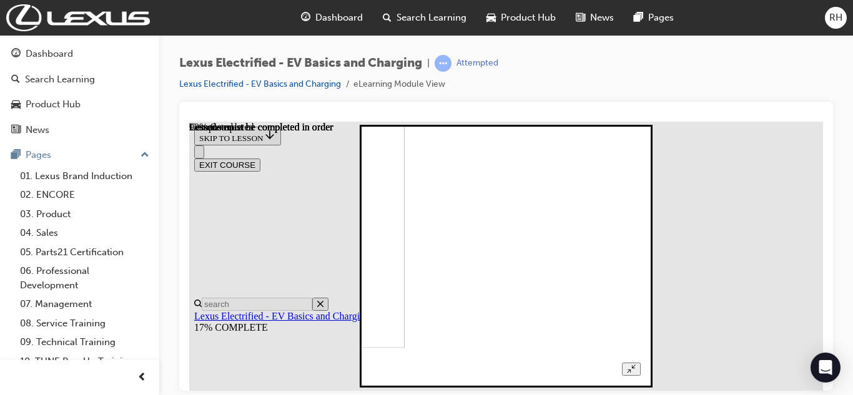
click at [633, 81] on div "Lexus Electrified - EV Basics and Charging | Attempted Lexus Electrified - EV B…" at bounding box center [505, 78] width 653 height 47
click at [630, 136] on div at bounding box center [505, 255] width 268 height 239
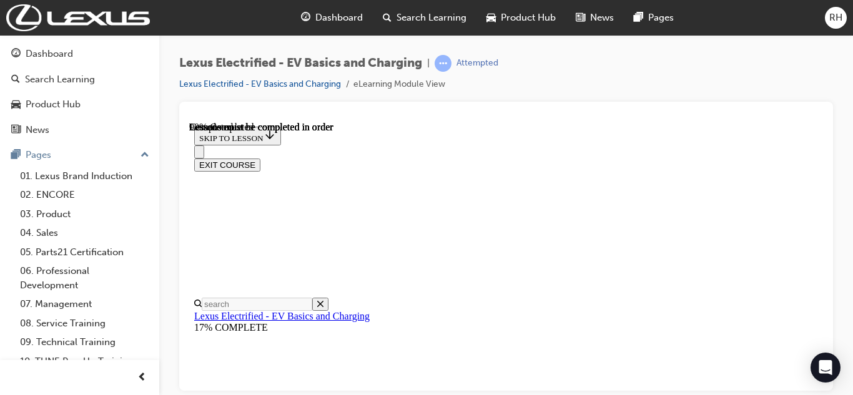
scroll to position [2808, 0]
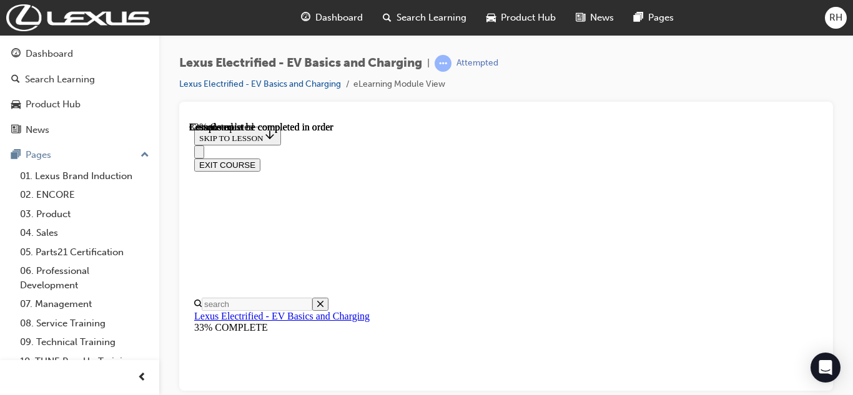
scroll to position [663, 0]
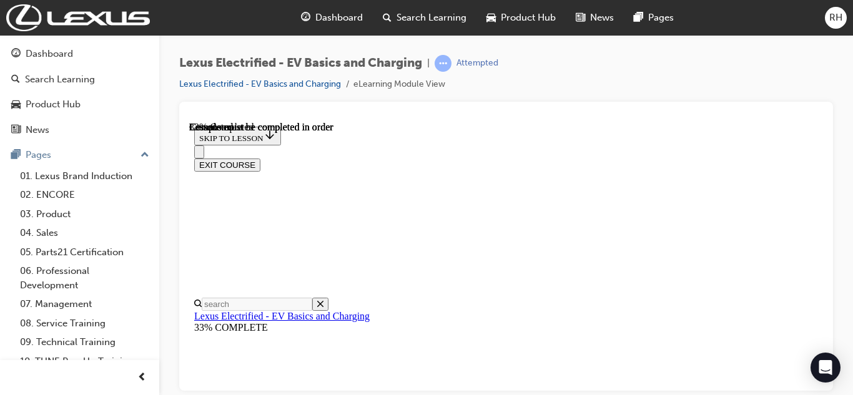
scroll to position [1911, 0]
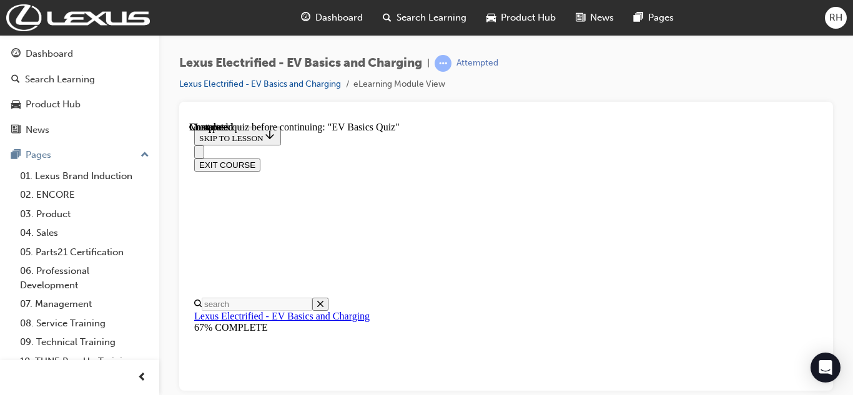
scroll to position [173, 0]
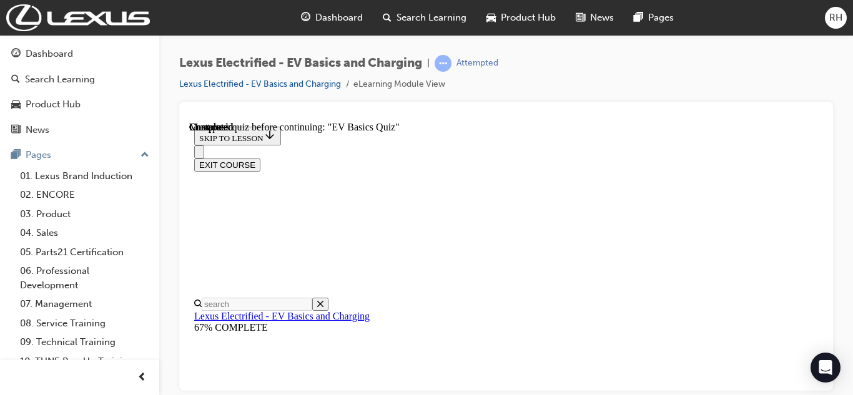
checkbox input "true"
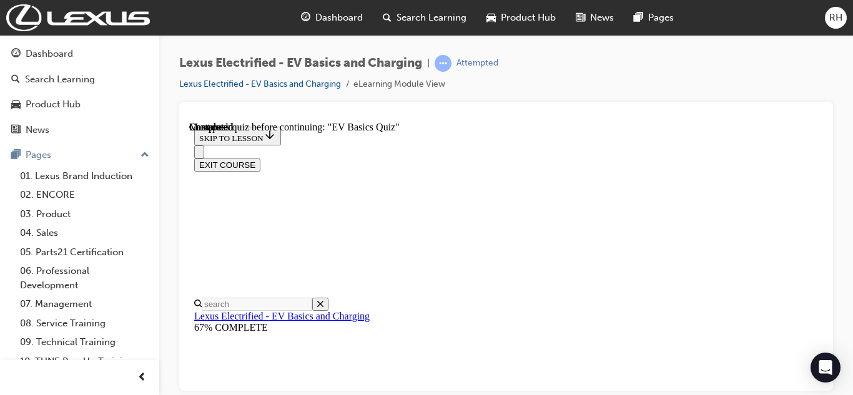
checkbox input "true"
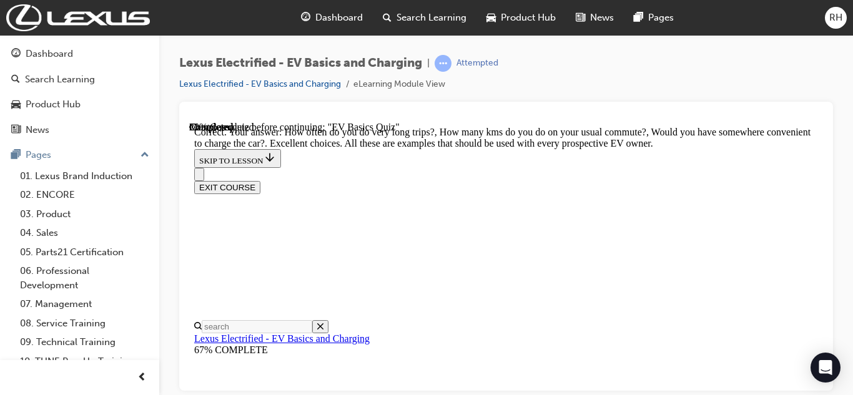
scroll to position [557, 0]
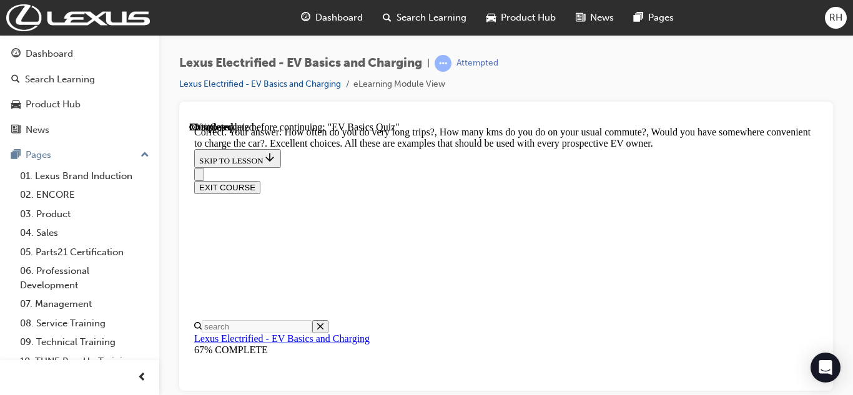
radio input "true"
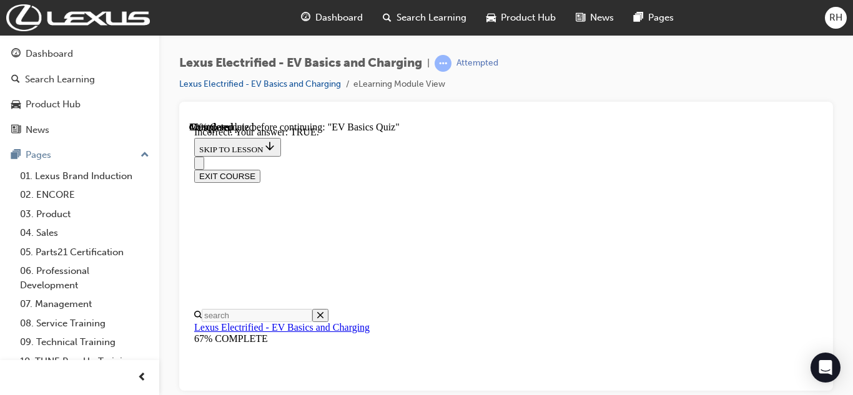
scroll to position [321, 0]
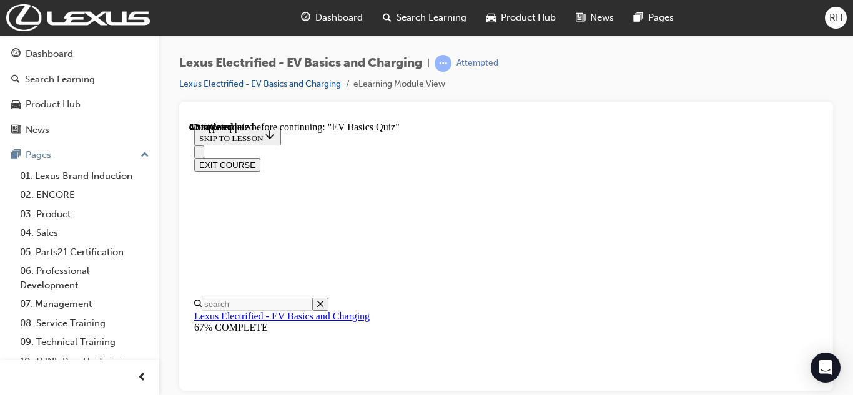
scroll to position [210, 0]
radio input "true"
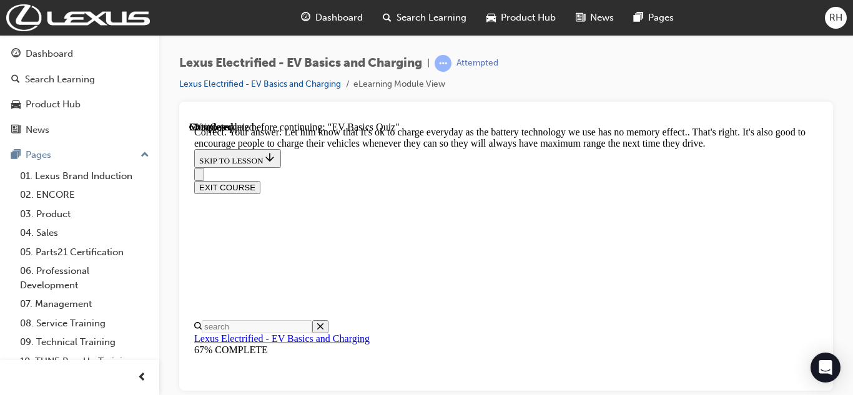
scroll to position [471, 0]
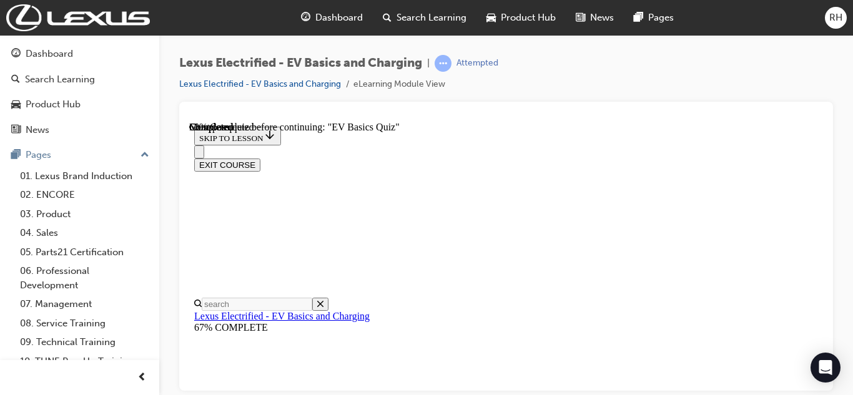
scroll to position [398, 0]
radio input "true"
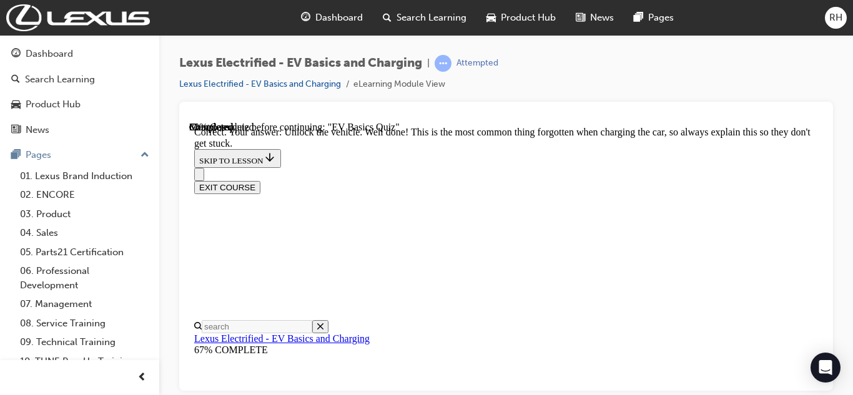
scroll to position [624, 0]
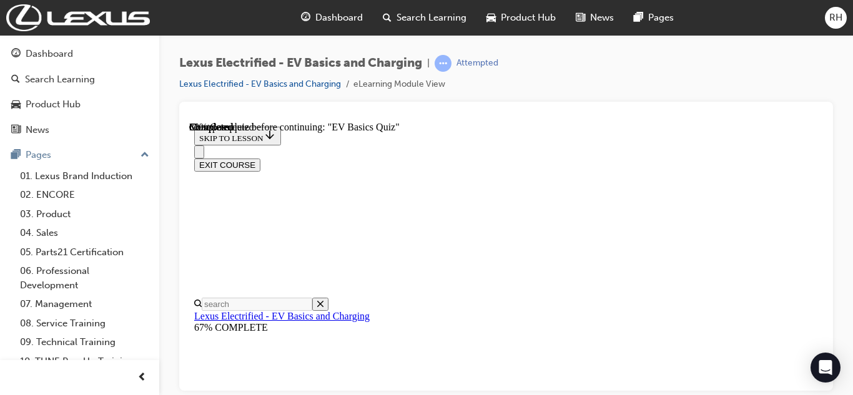
scroll to position [271, 0]
radio input "true"
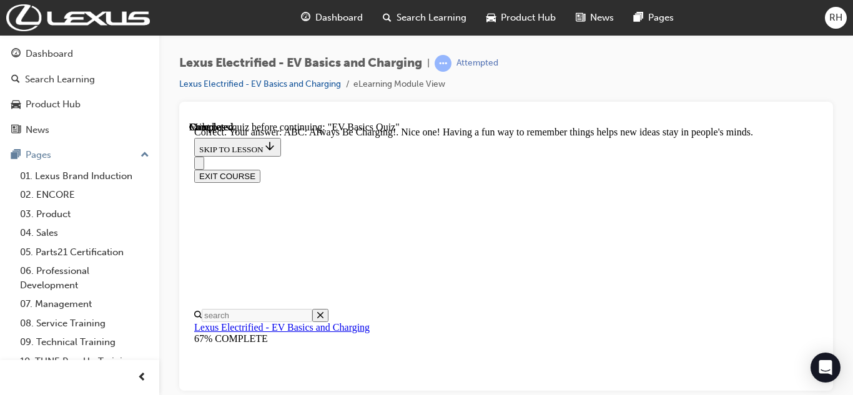
scroll to position [448, 0]
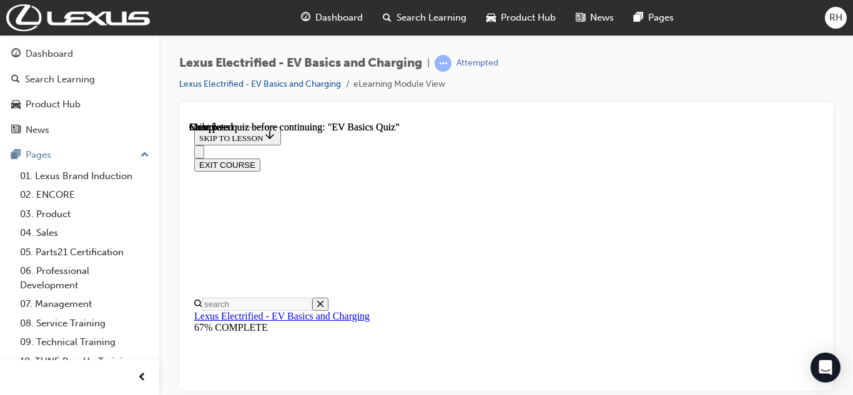
scroll to position [32, 0]
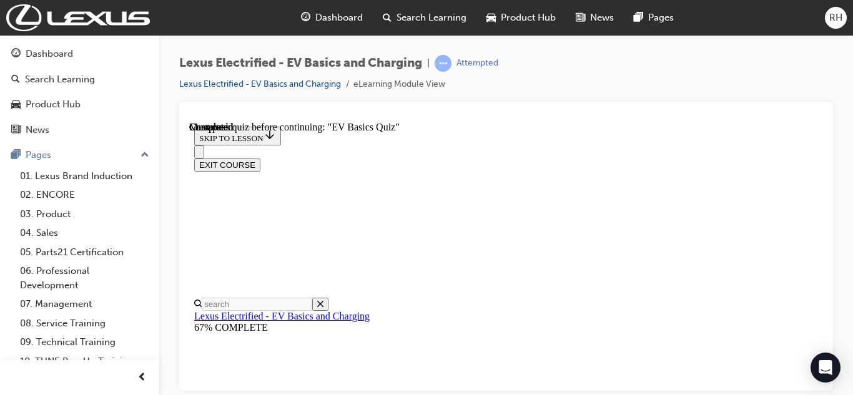
radio input "true"
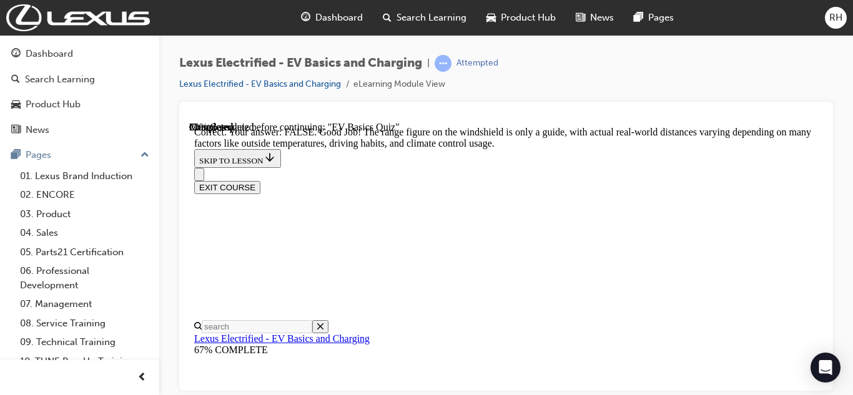
scroll to position [428, 0]
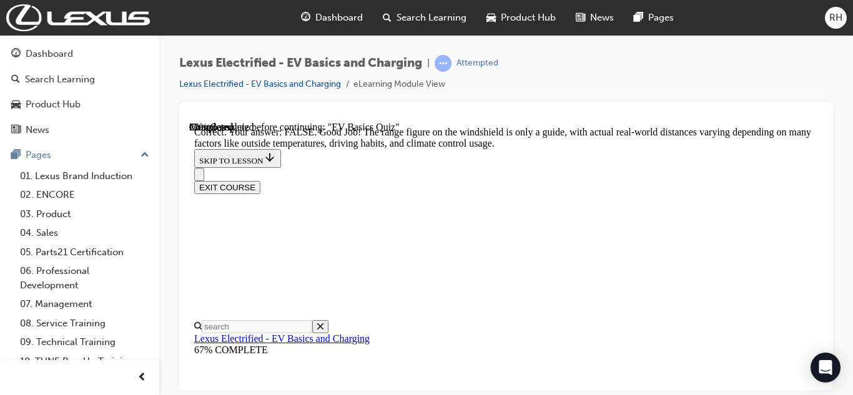
radio input "true"
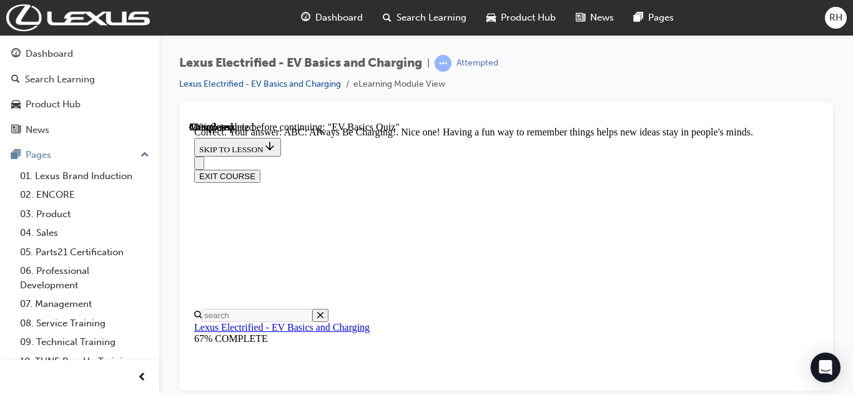
scroll to position [448, 0]
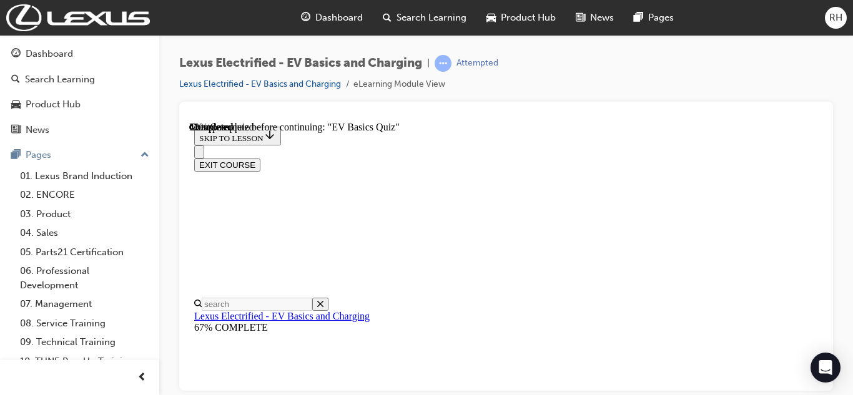
scroll to position [335, 0]
radio input "true"
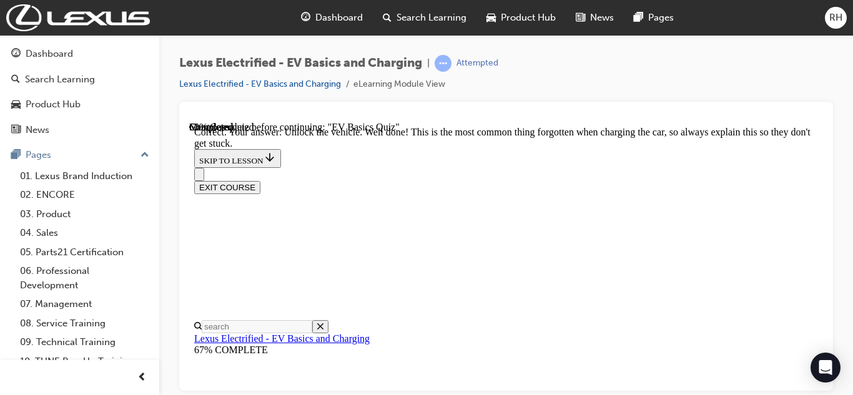
scroll to position [624, 0]
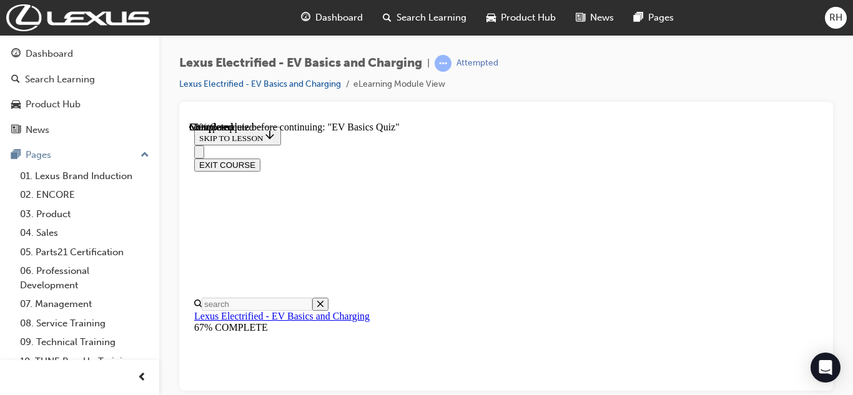
scroll to position [272, 0]
radio input "true"
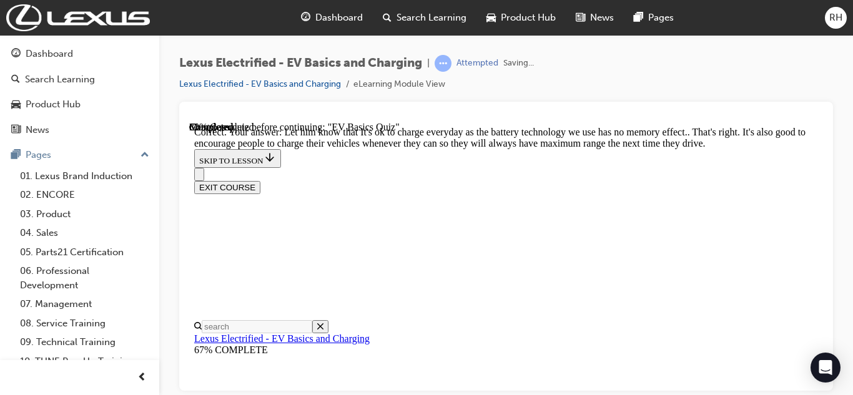
scroll to position [471, 0]
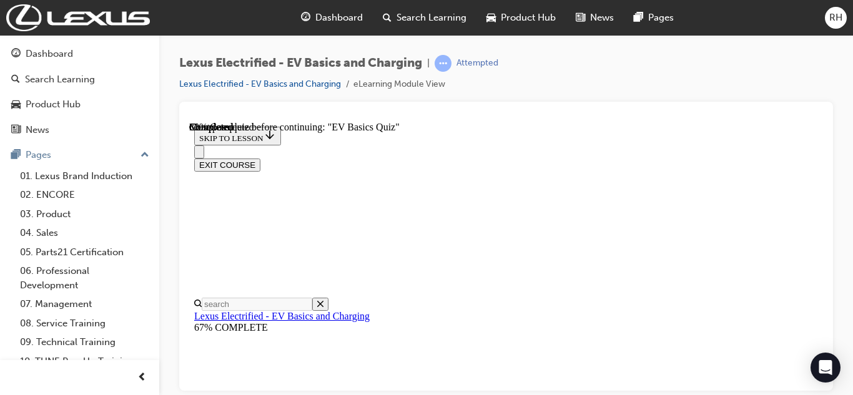
scroll to position [210, 0]
checkbox input "true"
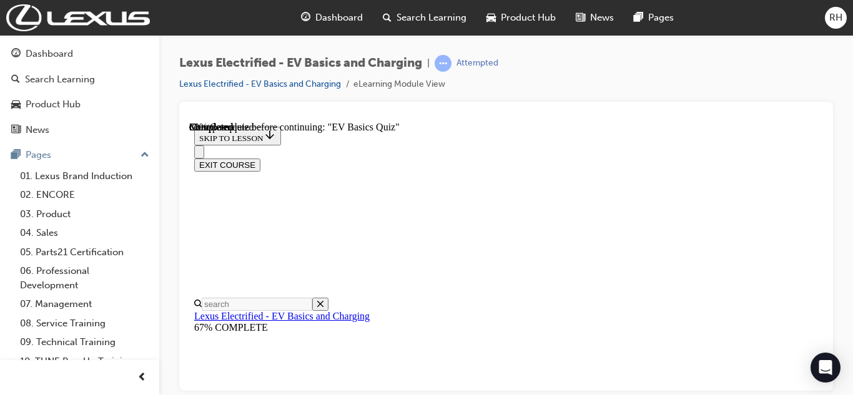
checkbox input "true"
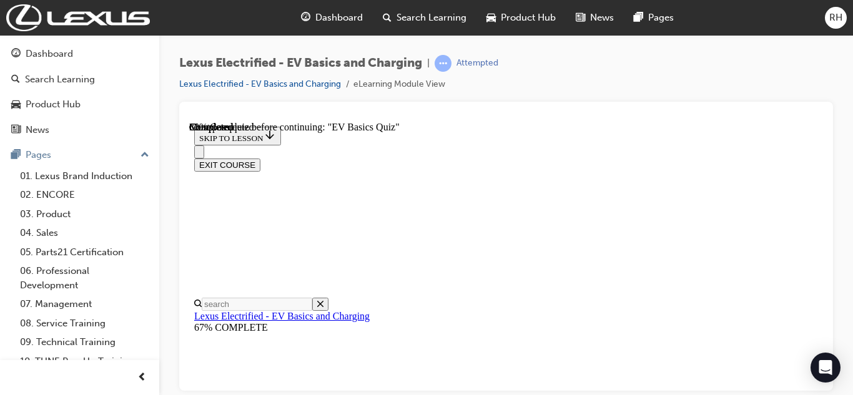
checkbox input "true"
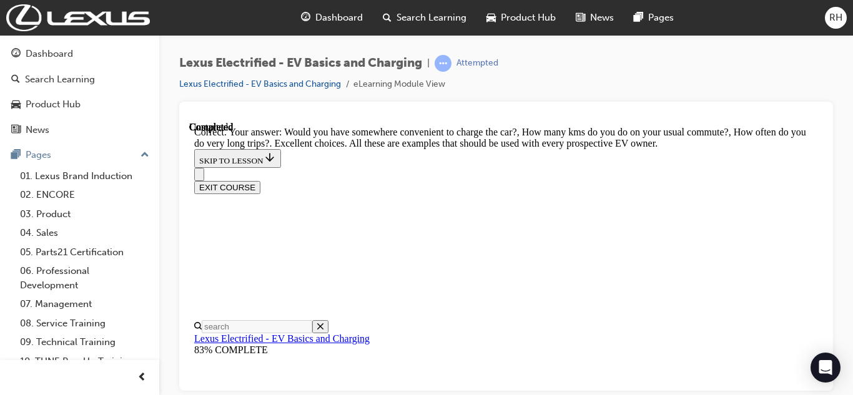
scroll to position [557, 0]
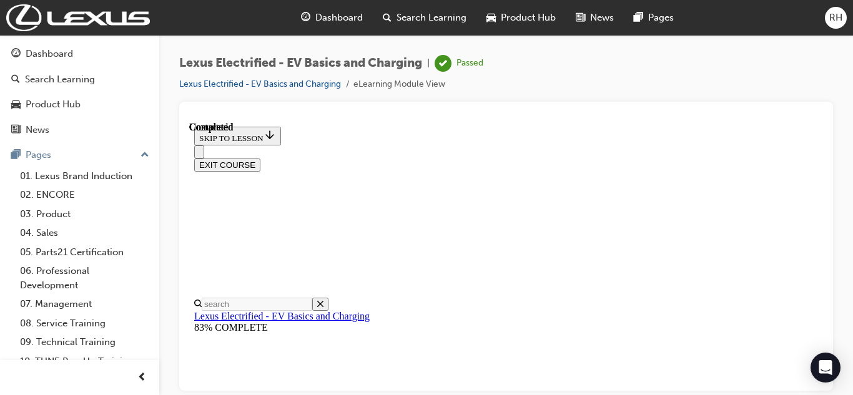
scroll to position [409, 0]
click at [260, 158] on button "EXIT COURSE" at bounding box center [227, 164] width 66 height 13
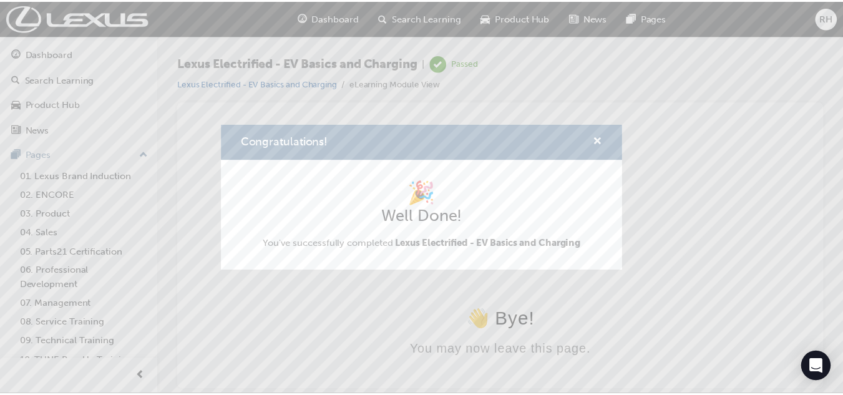
scroll to position [0, 0]
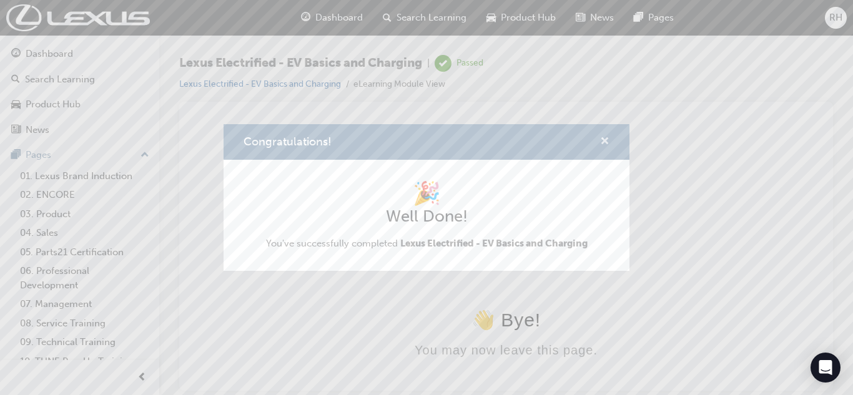
click at [607, 137] on span "cross-icon" at bounding box center [604, 142] width 9 height 11
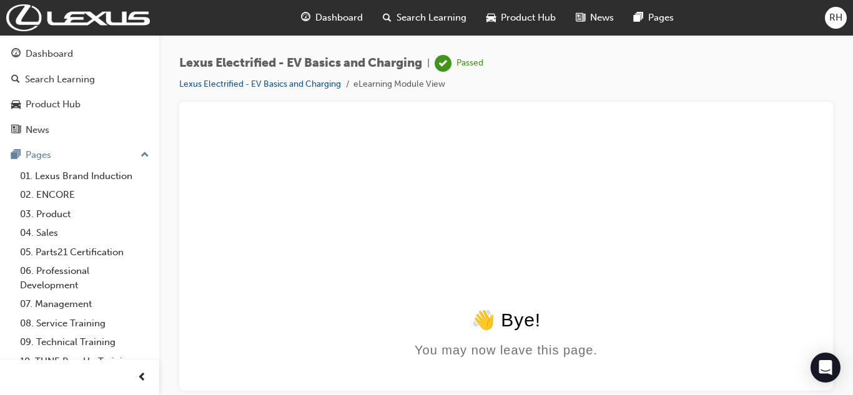
click at [349, 10] on div "Dashboard" at bounding box center [332, 18] width 82 height 26
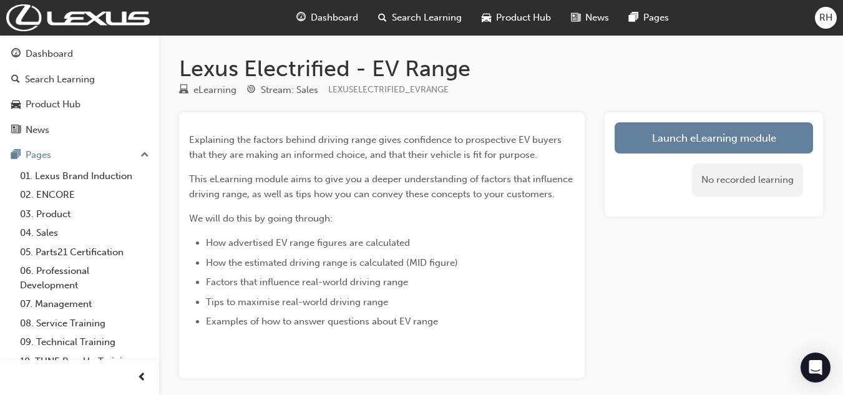
click at [703, 133] on link "Launch eLearning module" at bounding box center [714, 137] width 198 height 31
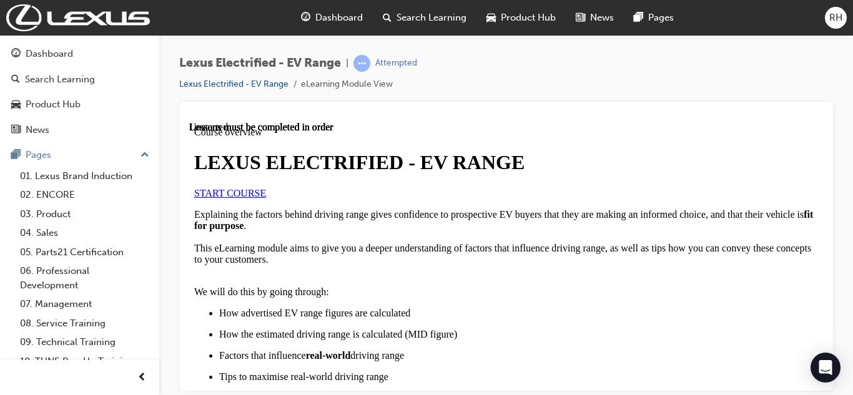
click at [266, 198] on link "START COURSE" at bounding box center [230, 192] width 72 height 11
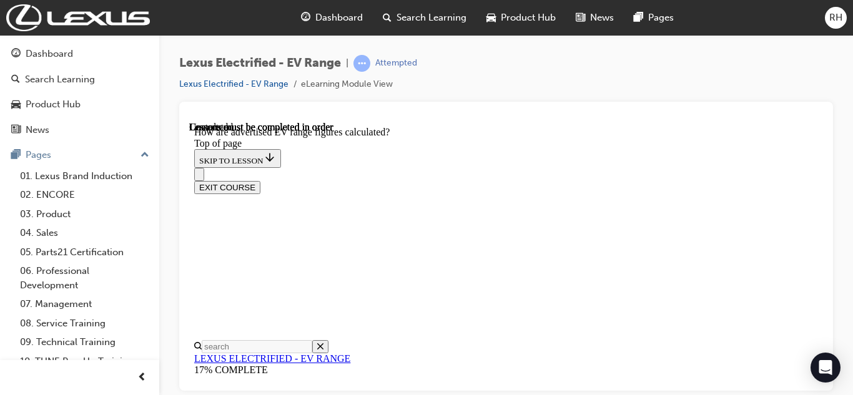
scroll to position [819, 0]
